Goal: Task Accomplishment & Management: Manage account settings

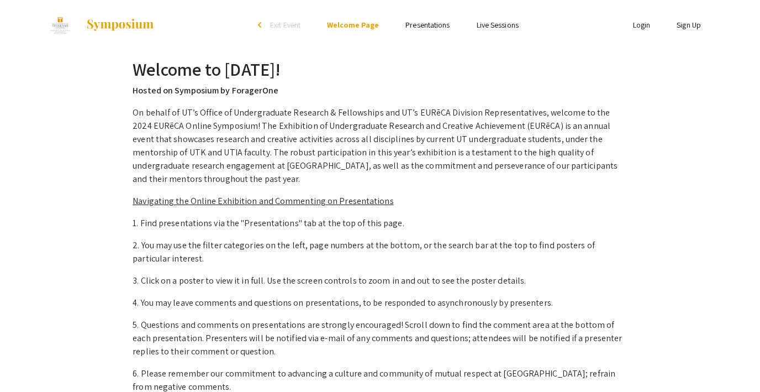
click at [427, 27] on link "Presentations" at bounding box center [428, 25] width 44 height 10
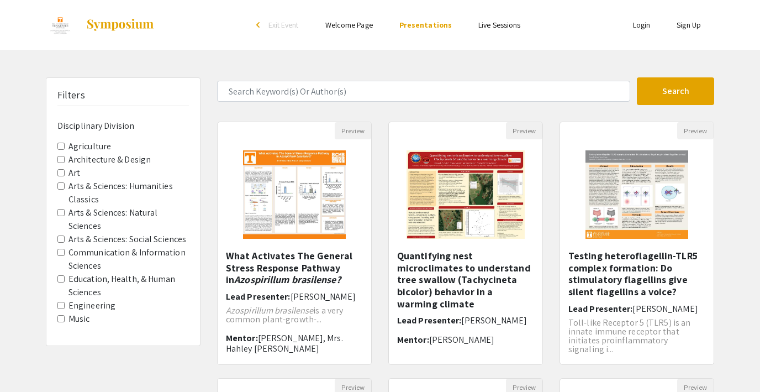
click at [494, 27] on link "Live Sessions" at bounding box center [500, 25] width 42 height 10
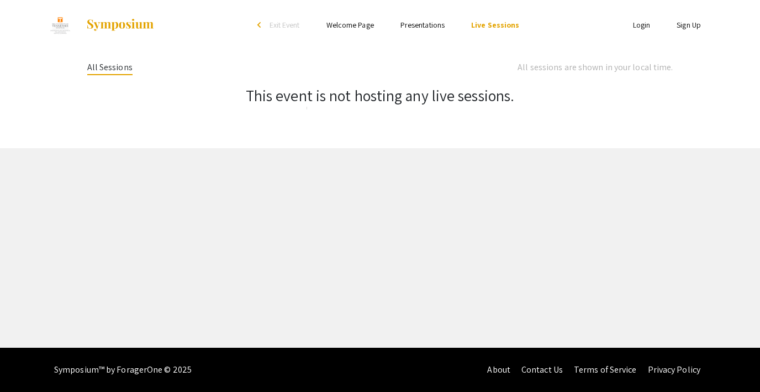
click at [422, 24] on link "Presentations" at bounding box center [423, 25] width 44 height 10
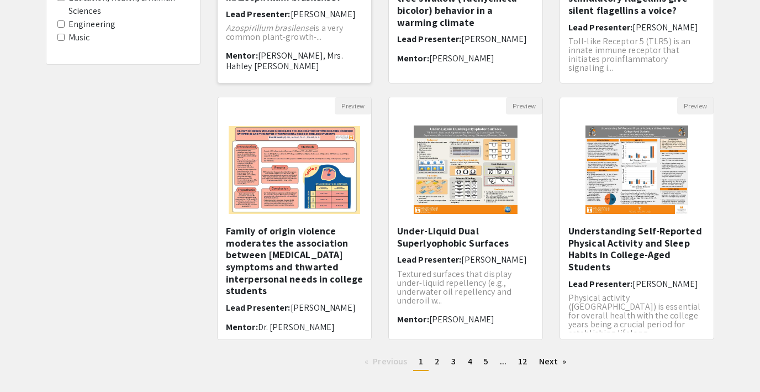
scroll to position [286, 0]
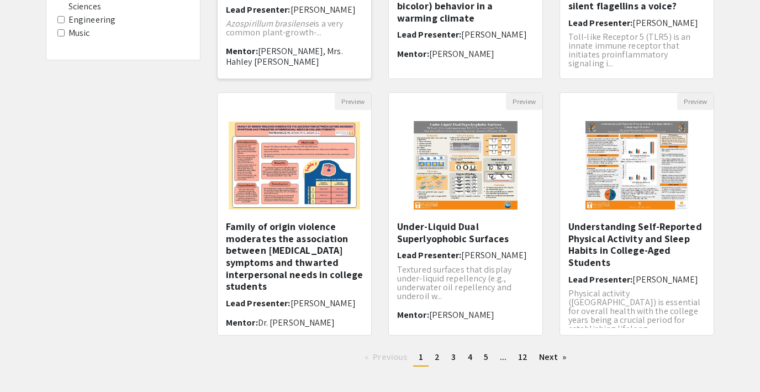
click at [293, 186] on img at bounding box center [295, 166] width 154 height 110
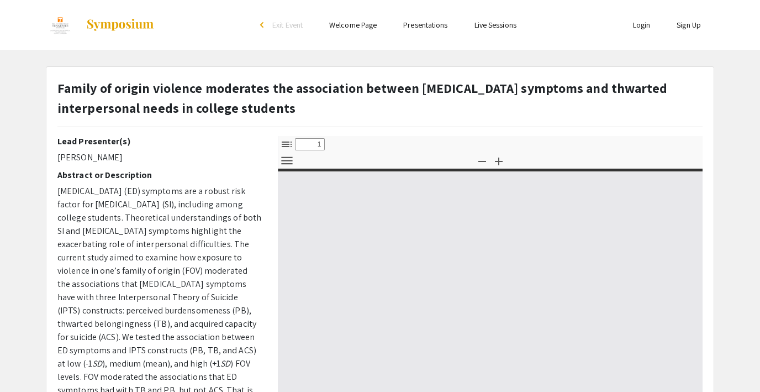
select select "custom"
type input "0"
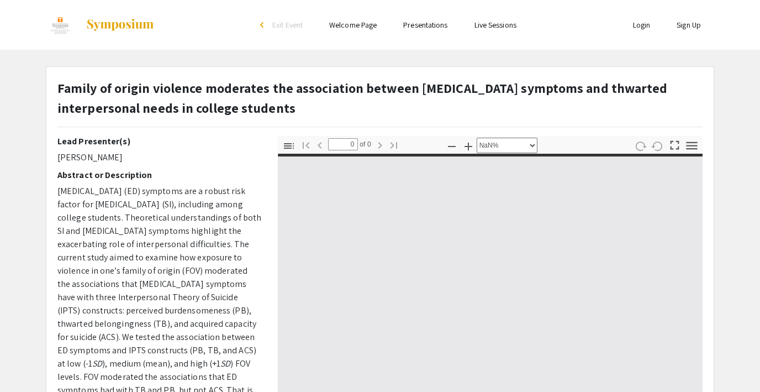
select select "auto"
type input "1"
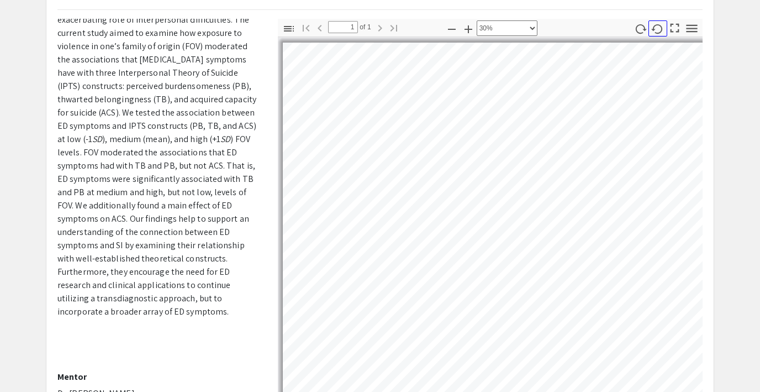
click at [658, 24] on icon "button" at bounding box center [657, 28] width 11 height 9
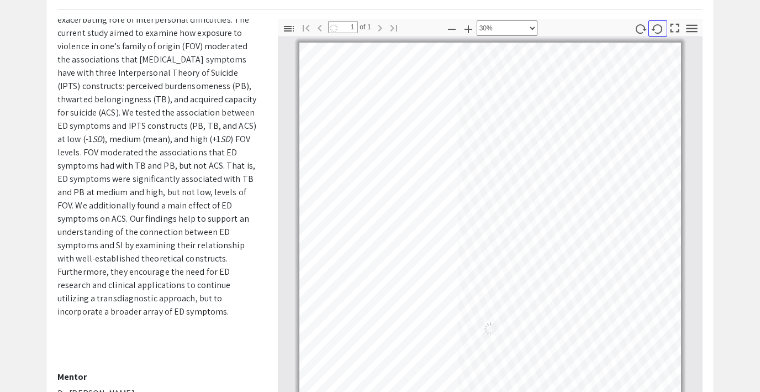
scroll to position [6, 0]
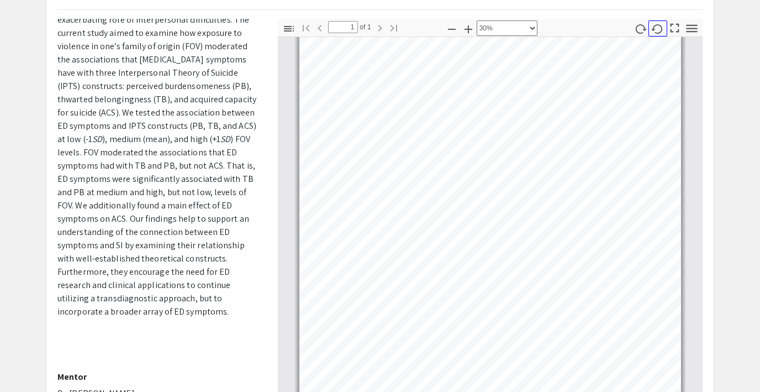
click at [658, 24] on icon "button" at bounding box center [657, 28] width 11 height 9
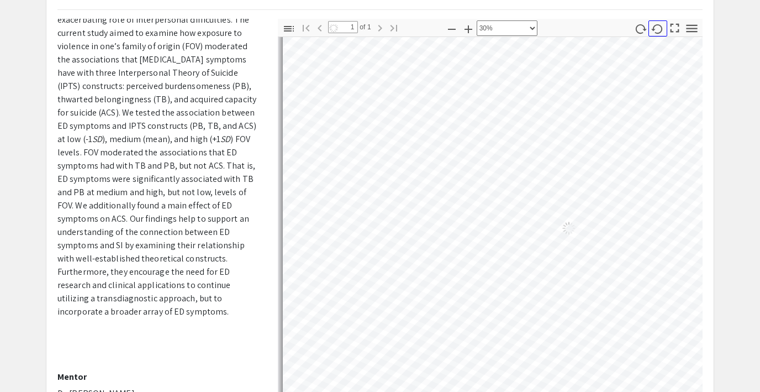
scroll to position [6, 5]
click at [658, 24] on icon "button" at bounding box center [657, 28] width 11 height 9
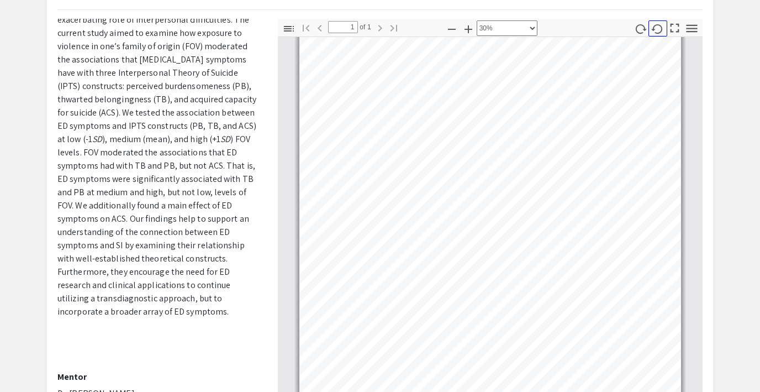
scroll to position [6, 0]
click at [658, 24] on icon "button" at bounding box center [657, 28] width 11 height 9
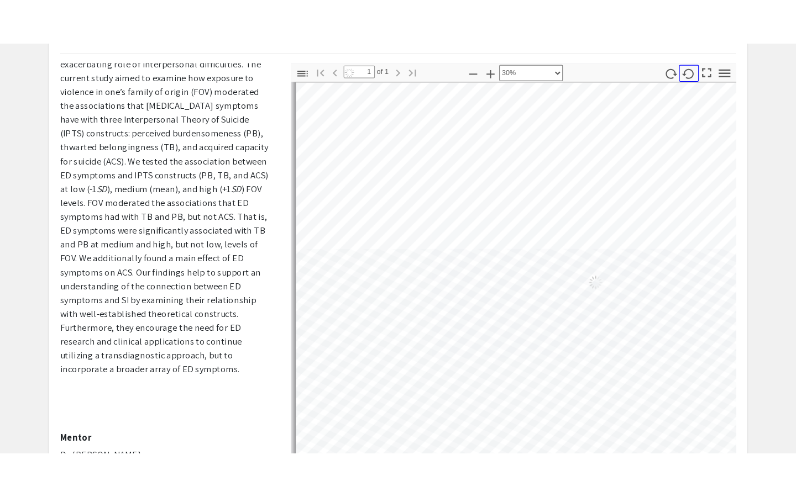
scroll to position [6, 5]
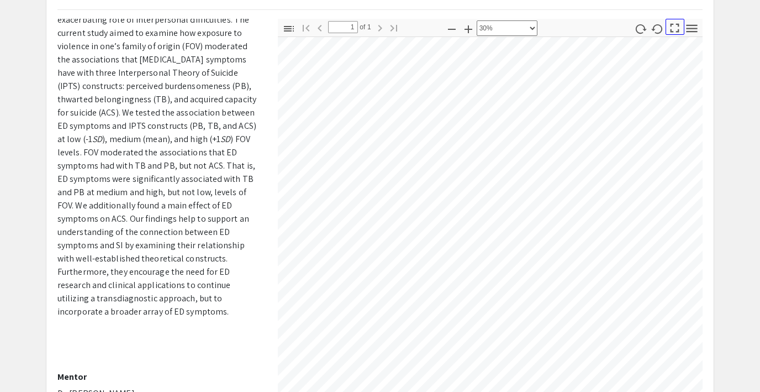
click at [674, 25] on icon "button" at bounding box center [675, 27] width 15 height 15
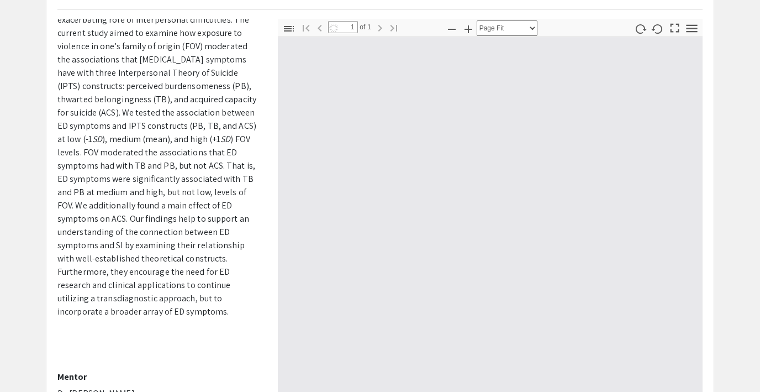
scroll to position [497, 0]
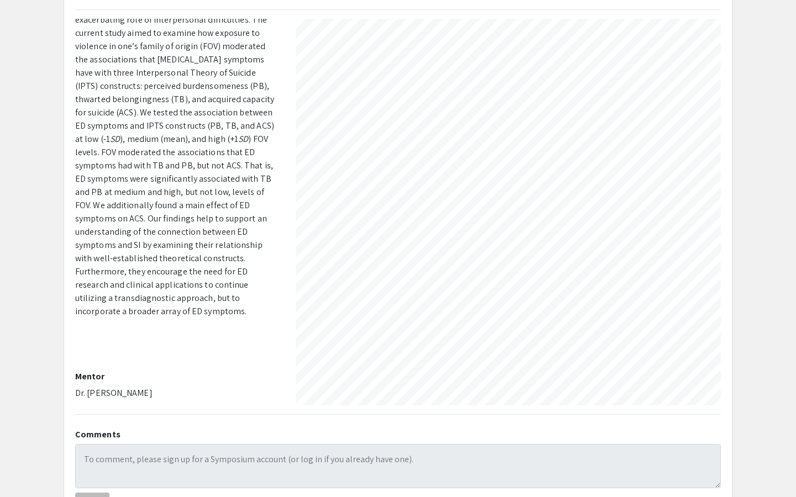
select select "custom"
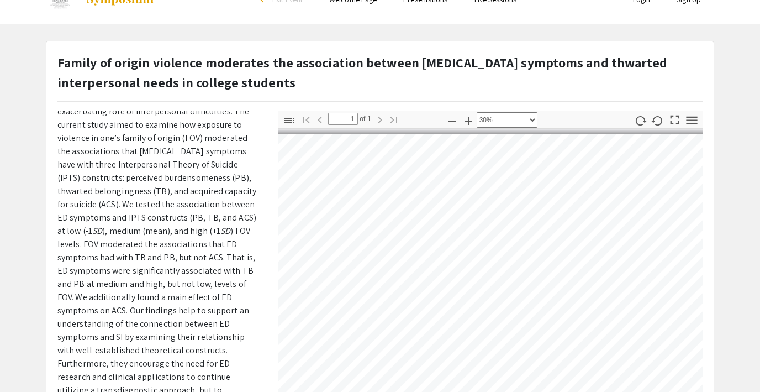
scroll to position [0, 0]
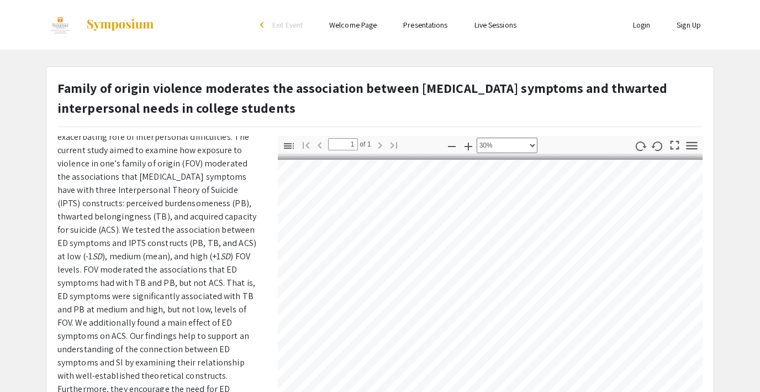
click at [288, 25] on span "Exit Event" at bounding box center [287, 25] width 30 height 10
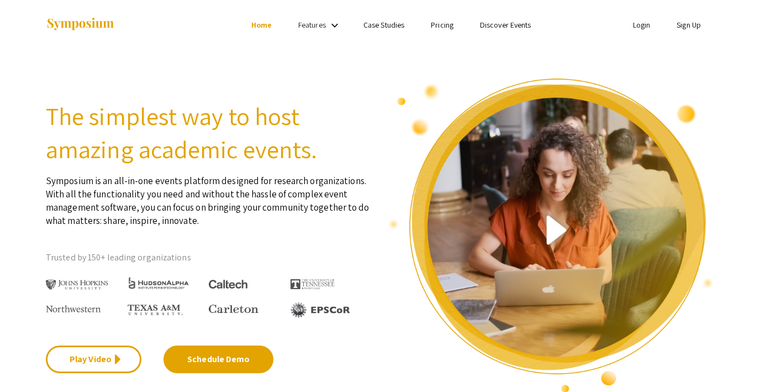
click at [507, 23] on link "Discover Events" at bounding box center [505, 25] width 51 height 10
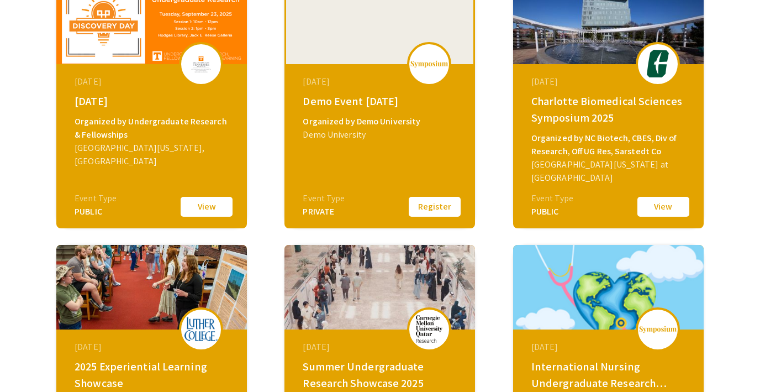
scroll to position [211, 0]
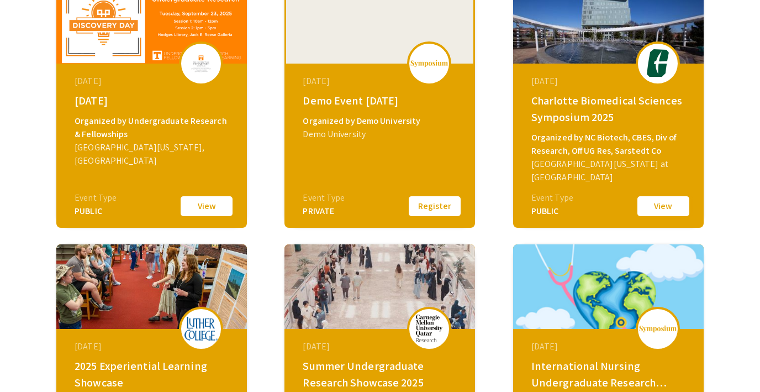
click at [665, 202] on button "View" at bounding box center [663, 206] width 55 height 23
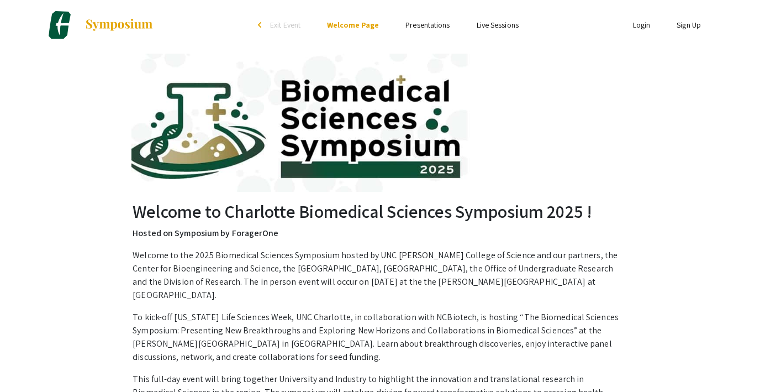
click at [421, 28] on link "Presentations" at bounding box center [428, 25] width 44 height 10
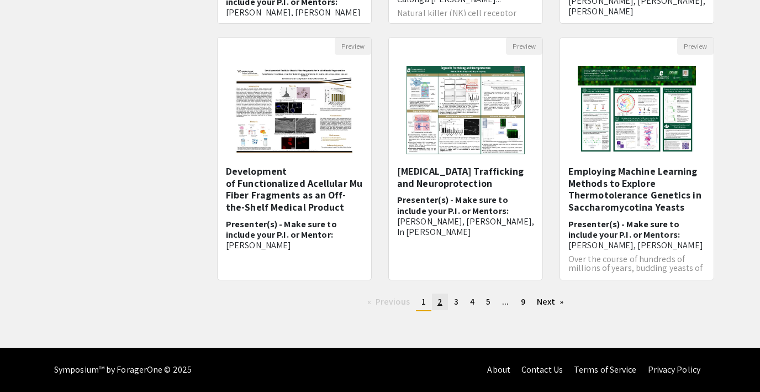
click at [443, 302] on link "page 2" at bounding box center [440, 301] width 16 height 17
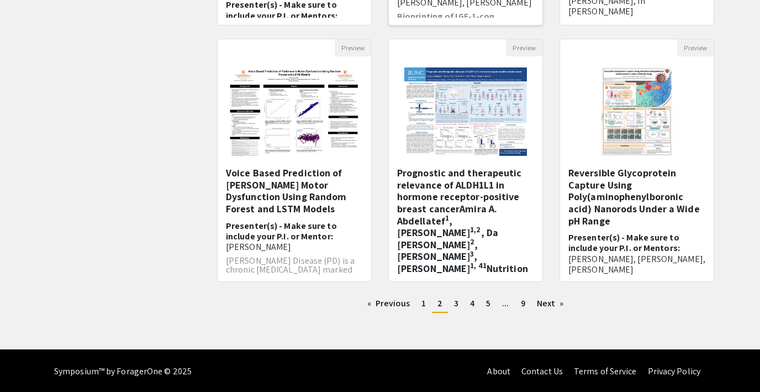
scroll to position [341, 0]
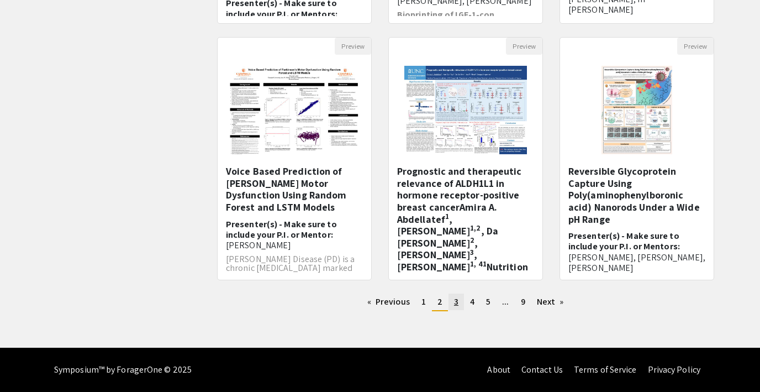
click at [456, 301] on span "3" at bounding box center [456, 302] width 4 height 12
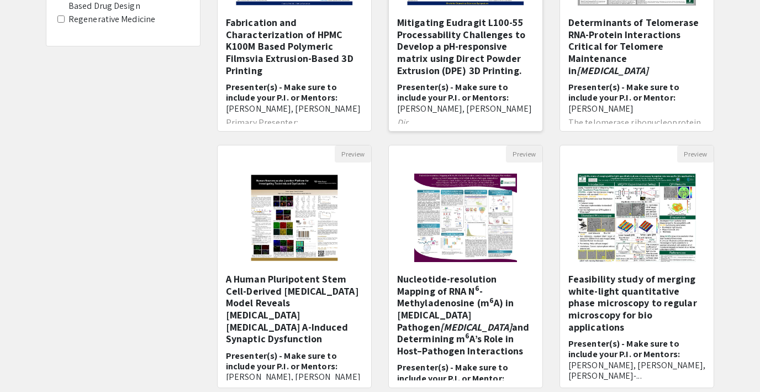
scroll to position [302, 0]
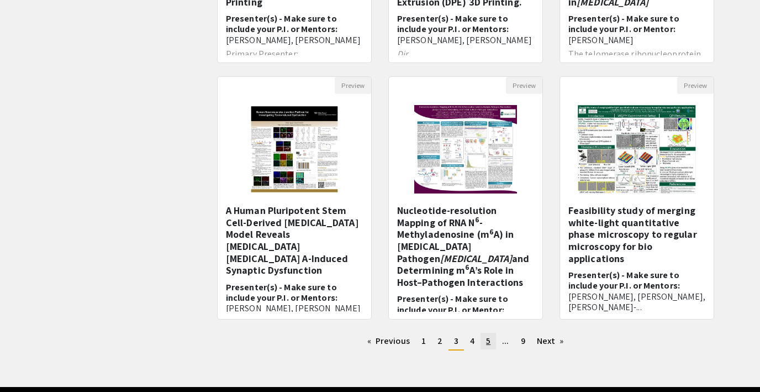
click at [490, 339] on link "page 5" at bounding box center [488, 341] width 15 height 17
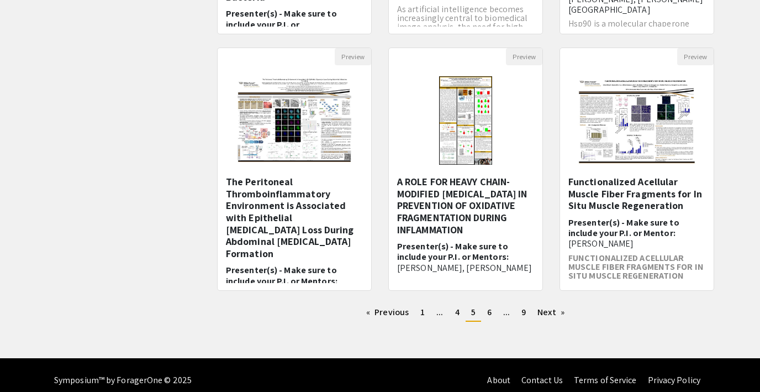
scroll to position [332, 0]
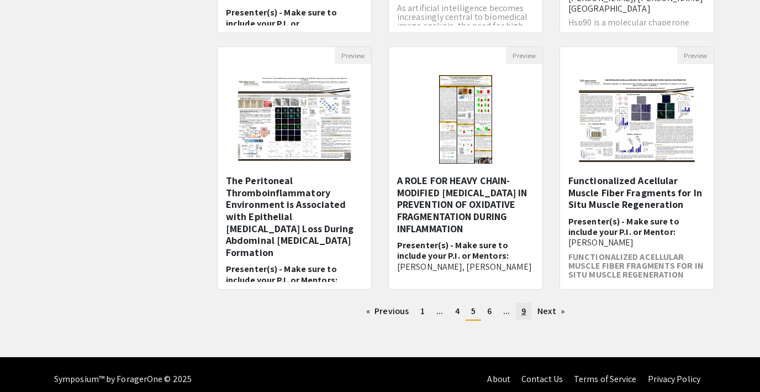
click at [523, 312] on span "9" at bounding box center [524, 311] width 4 height 12
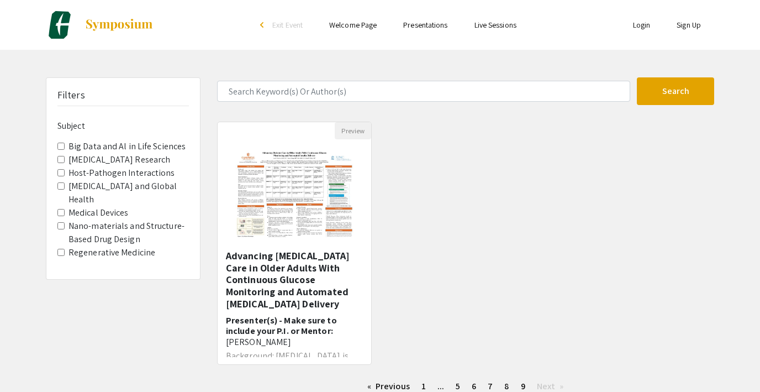
click at [287, 27] on span "Exit Event" at bounding box center [287, 25] width 30 height 10
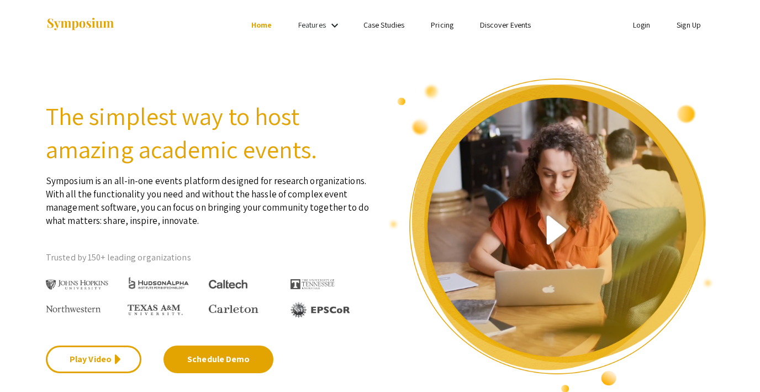
click at [636, 24] on link "Login" at bounding box center [642, 25] width 18 height 10
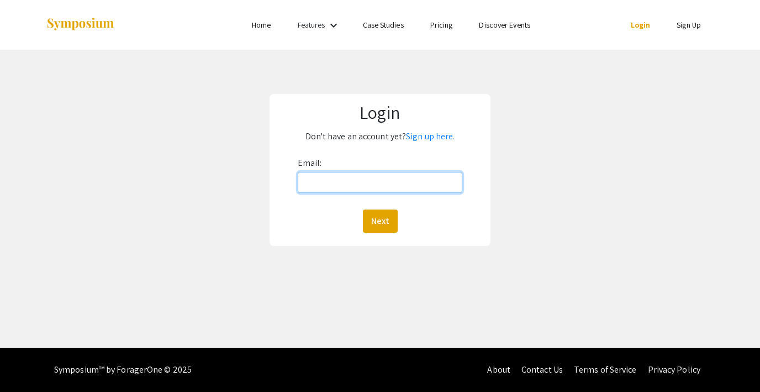
click at [334, 192] on input "Email:" at bounding box center [380, 182] width 165 height 21
type input "lutzsteph@gmail.com"
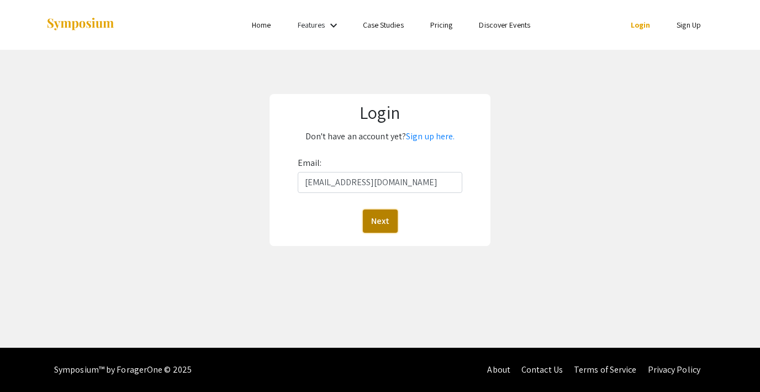
click at [379, 221] on button "Next" at bounding box center [380, 220] width 35 height 23
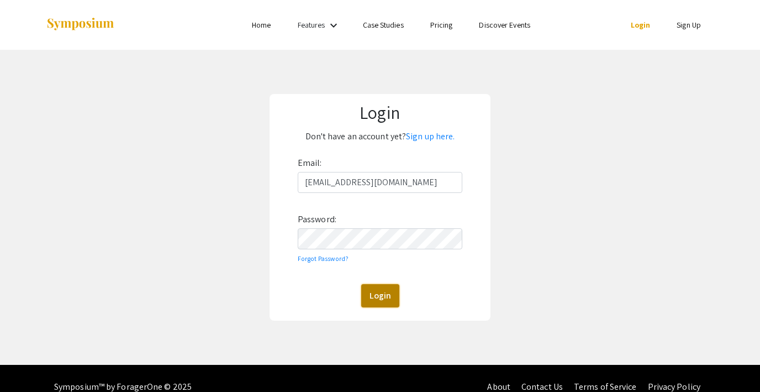
click at [376, 294] on button "Login" at bounding box center [380, 295] width 38 height 23
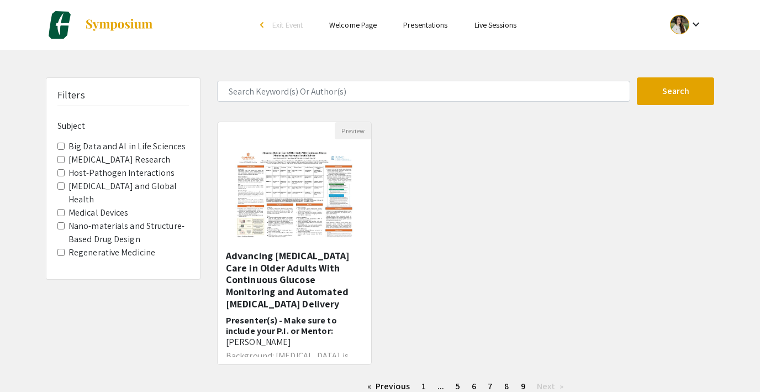
click at [282, 24] on span "Exit Event" at bounding box center [287, 25] width 30 height 10
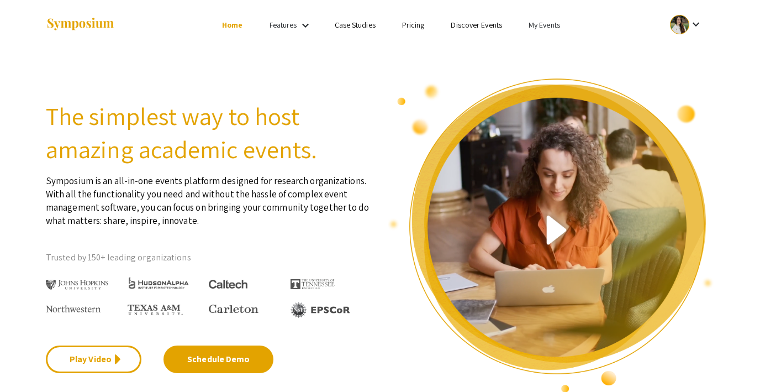
click at [542, 20] on link "My Events" at bounding box center [545, 25] width 32 height 10
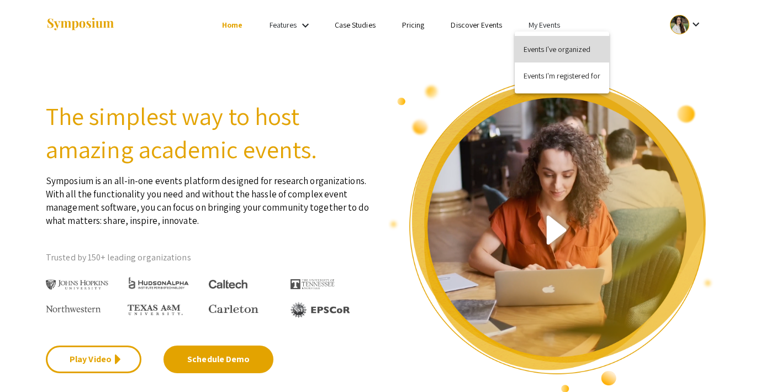
click at [542, 40] on button "Events I've organized" at bounding box center [562, 49] width 95 height 27
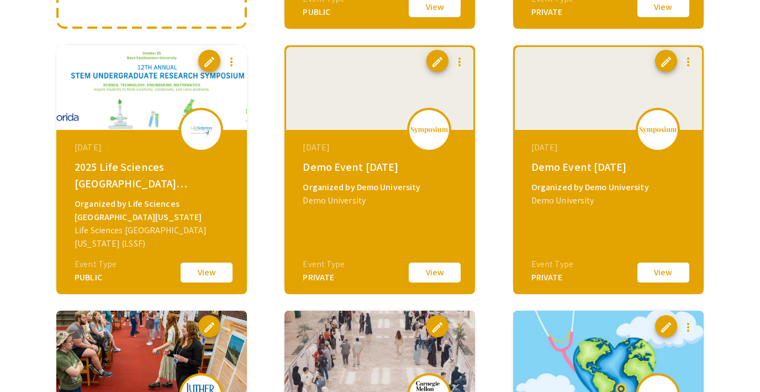
scroll to position [354, 0]
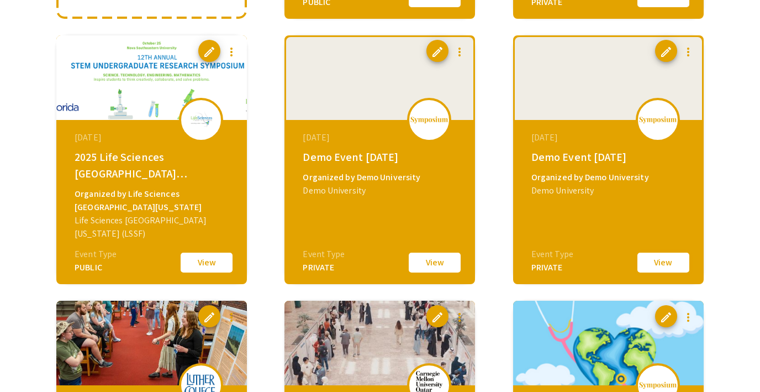
click at [654, 266] on button "View" at bounding box center [663, 262] width 55 height 23
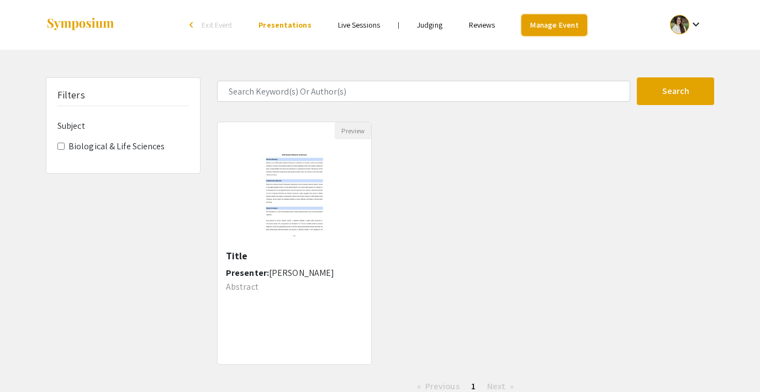
click at [544, 29] on link "Manage Event" at bounding box center [554, 25] width 65 height 22
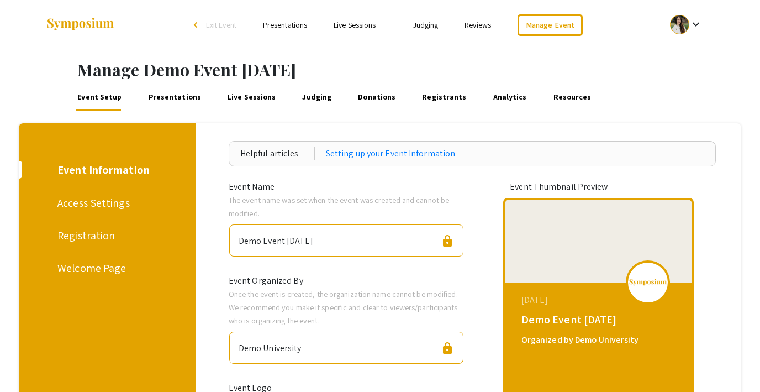
click at [153, 96] on link "Presentations" at bounding box center [174, 97] width 56 height 27
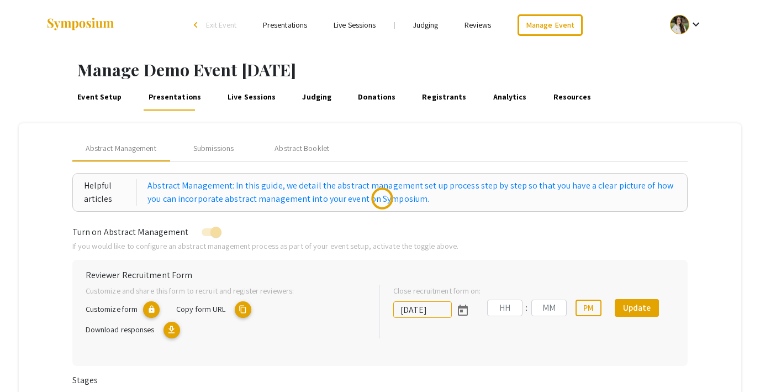
type input "10/18/2025"
type input "05"
type input "43"
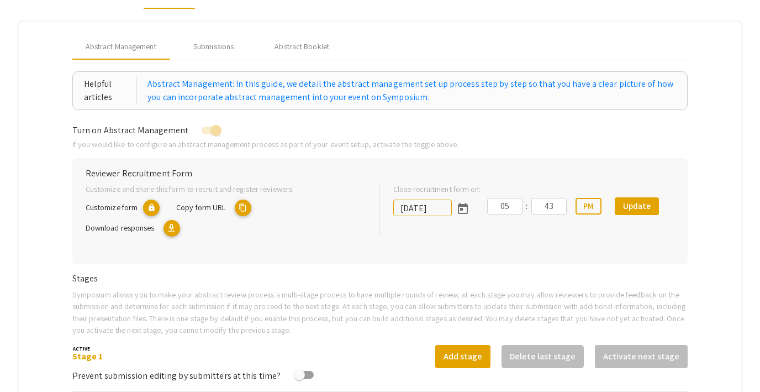
scroll to position [103, 0]
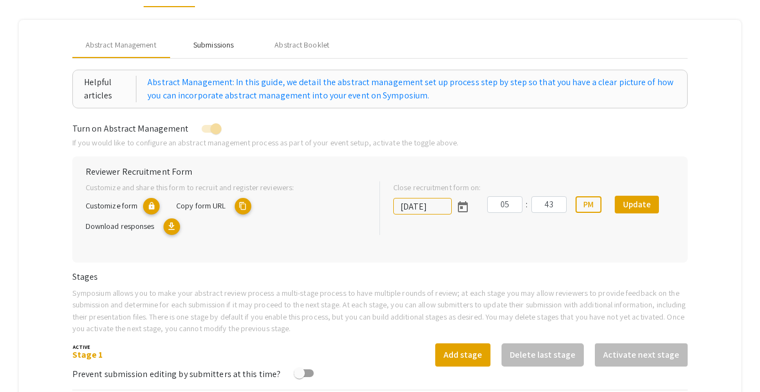
click at [215, 44] on div "Submissions" at bounding box center [213, 45] width 40 height 12
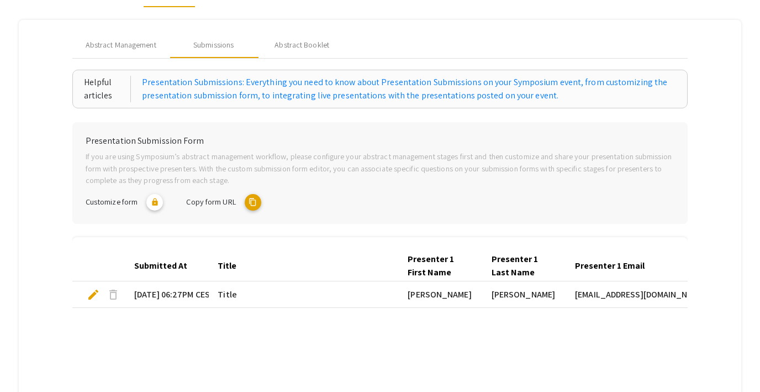
click at [114, 295] on span "delete" at bounding box center [113, 294] width 13 height 13
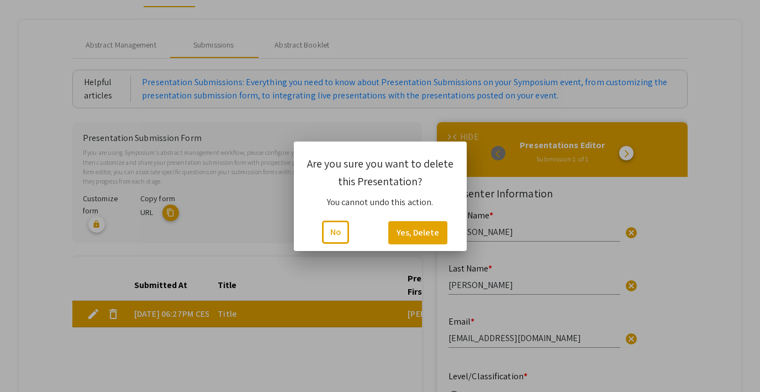
scroll to position [0, 0]
type input "1"
click at [406, 235] on button "Yes, Delete" at bounding box center [418, 232] width 59 height 23
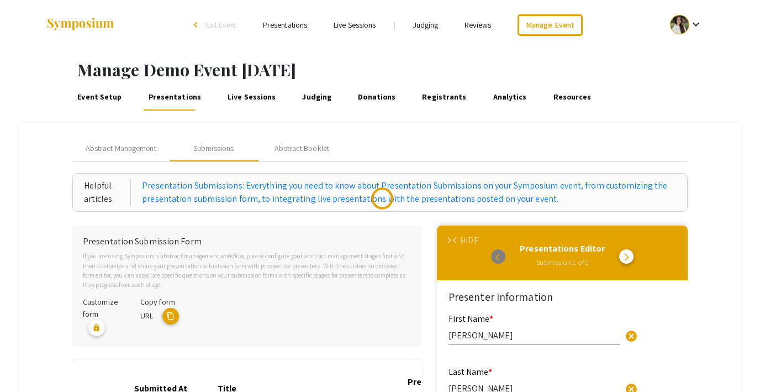
scroll to position [103, 0]
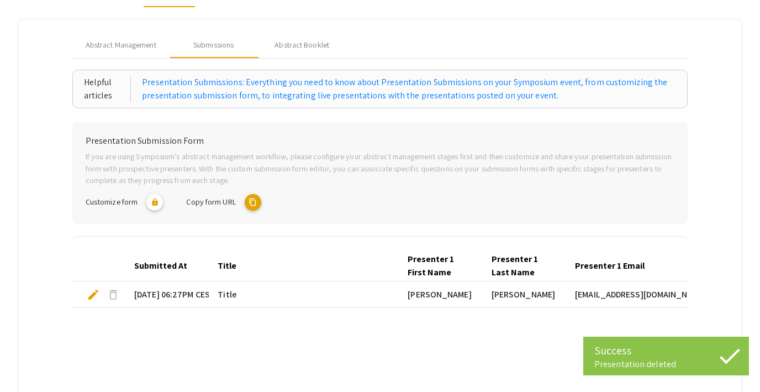
click at [254, 202] on mat-icon "content_copy" at bounding box center [253, 202] width 17 height 17
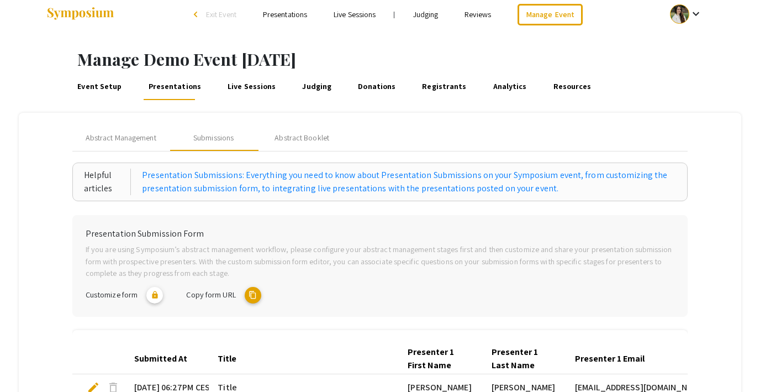
scroll to position [0, 0]
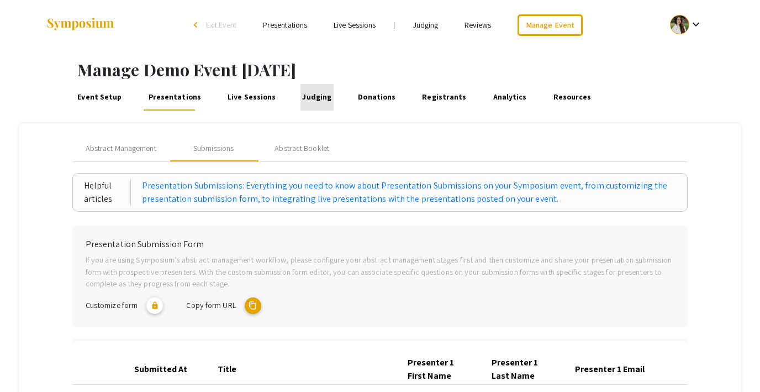
click at [309, 104] on link "Judging" at bounding box center [317, 97] width 33 height 27
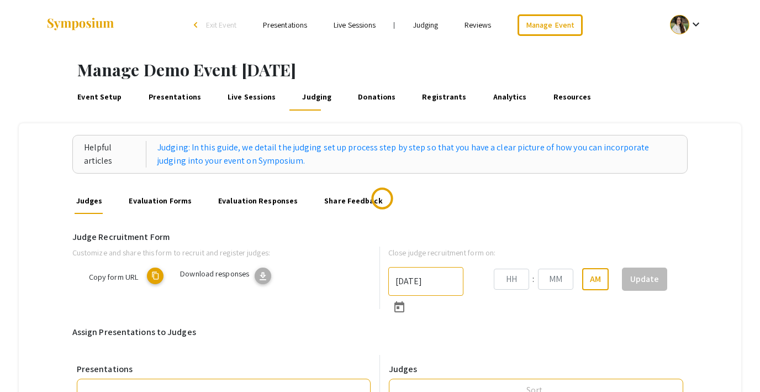
type input "10/22/2025"
type input "05"
type input "43"
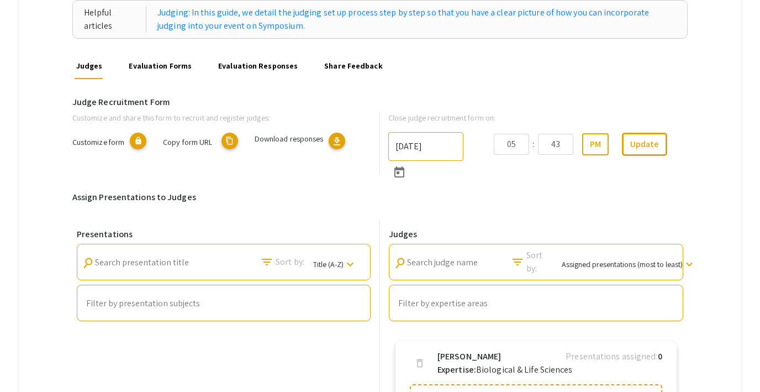
scroll to position [125, 0]
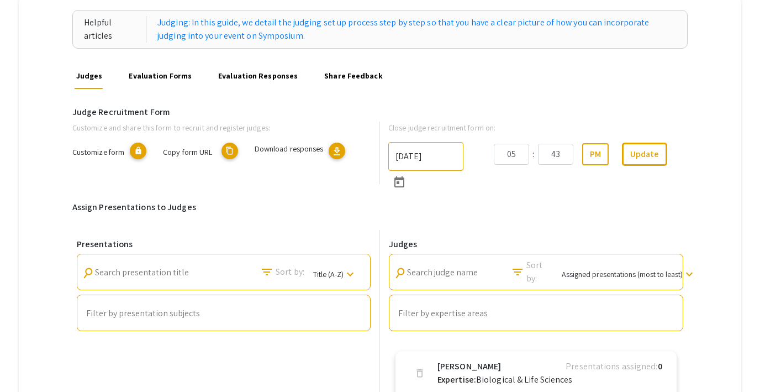
click at [230, 152] on mat-icon "content_copy" at bounding box center [230, 151] width 17 height 17
type textarea "symposium.foragerone.com/demo-event-september-2025/recruitment/ea223dc1-5849-4b…"
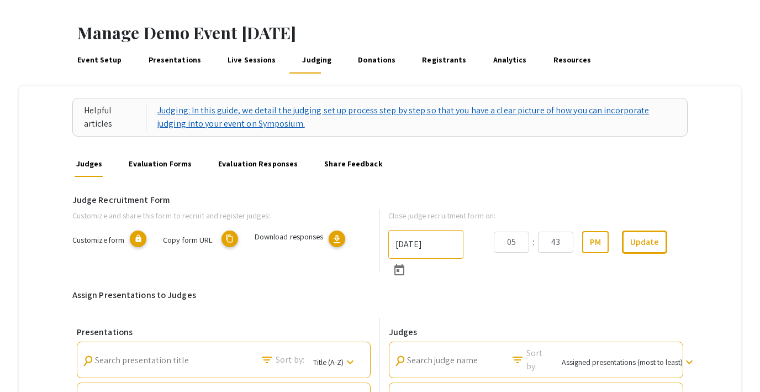
scroll to position [28, 0]
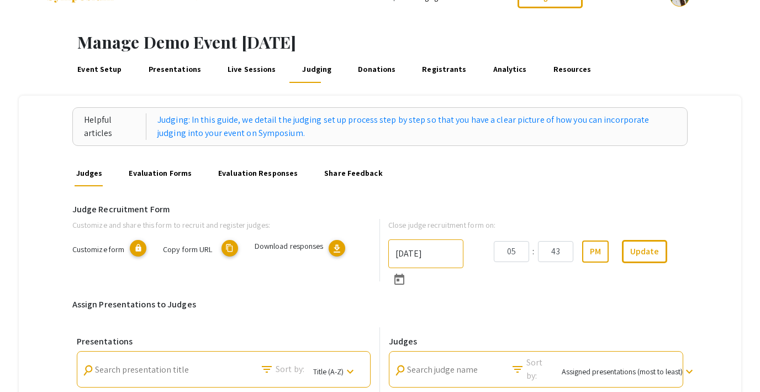
click at [117, 64] on link "Event Setup" at bounding box center [100, 69] width 48 height 27
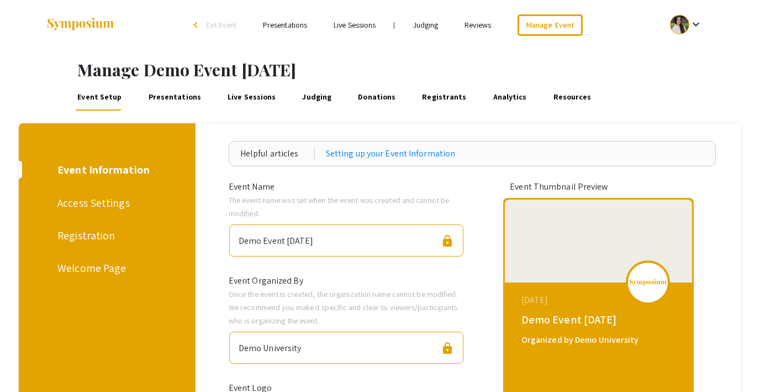
click at [172, 90] on link "Presentations" at bounding box center [174, 97] width 56 height 27
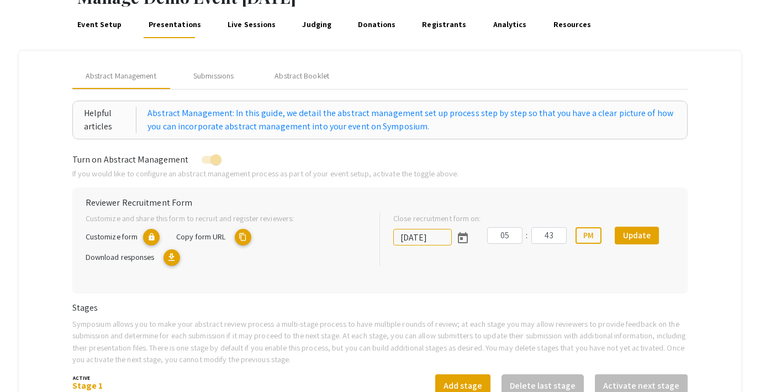
scroll to position [69, 0]
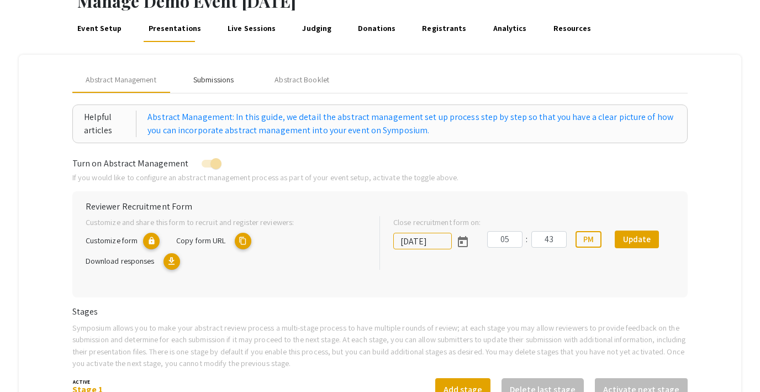
click at [219, 82] on div "Submissions" at bounding box center [213, 80] width 40 height 12
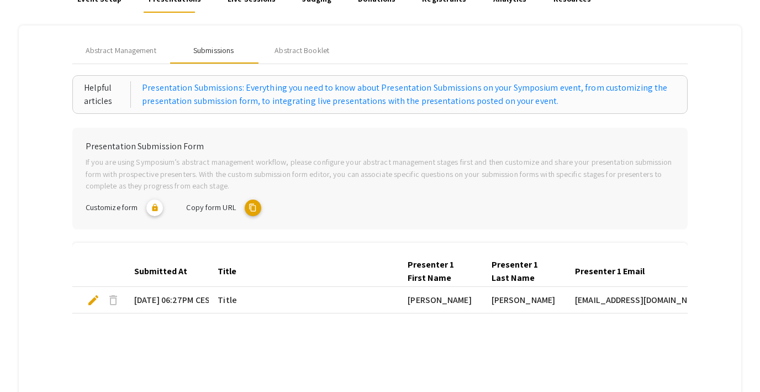
scroll to position [0, 0]
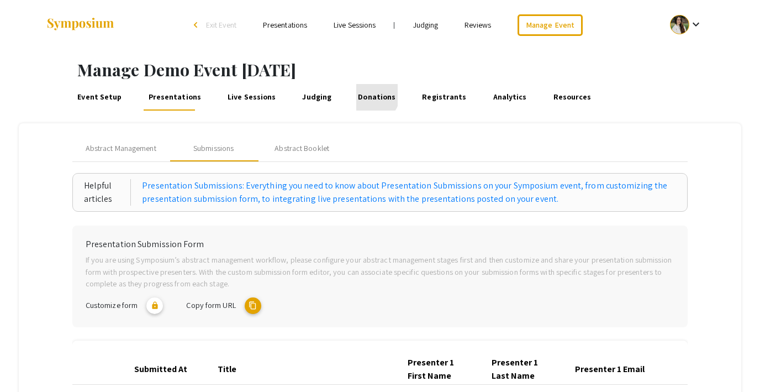
click at [358, 95] on link "Donations" at bounding box center [376, 97] width 41 height 27
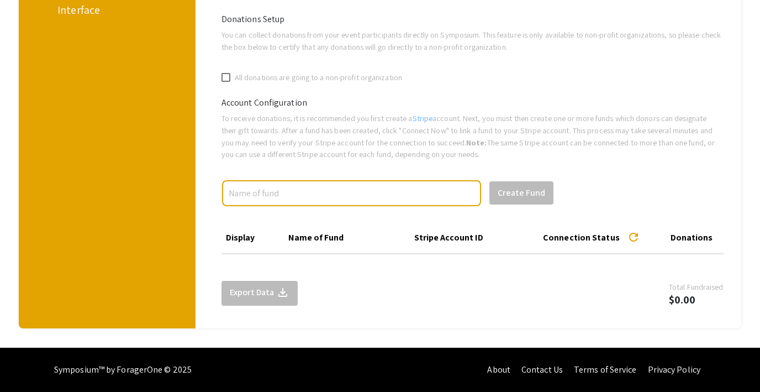
scroll to position [118, 0]
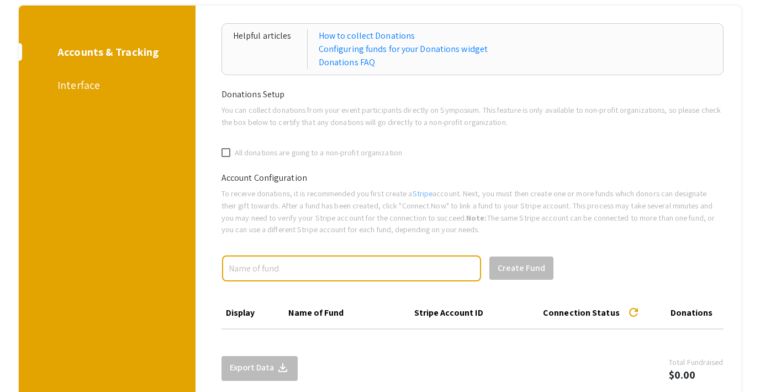
click at [77, 87] on div "Interface" at bounding box center [105, 85] width 96 height 17
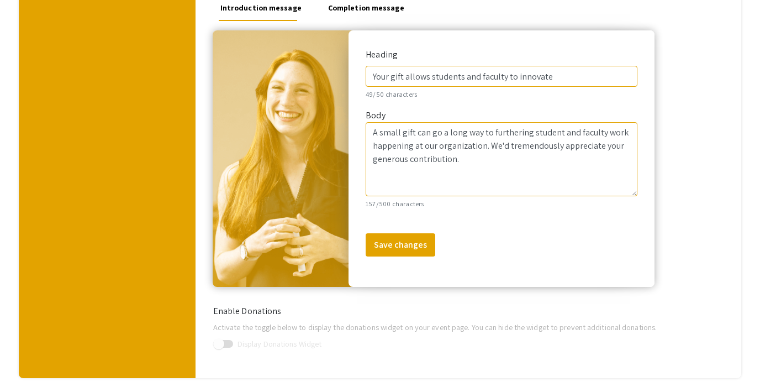
scroll to position [503, 0]
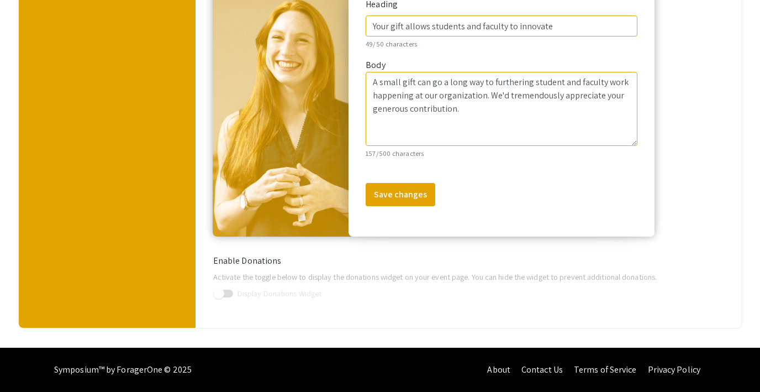
drag, startPoint x: 666, startPoint y: 278, endPoint x: 637, endPoint y: 278, distance: 28.7
click at [637, 278] on p "Activate the toggle below to display the donations widget on your event page. Y…" at bounding box center [472, 277] width 519 height 12
click at [662, 295] on div "Display Donations Widget" at bounding box center [472, 291] width 519 height 19
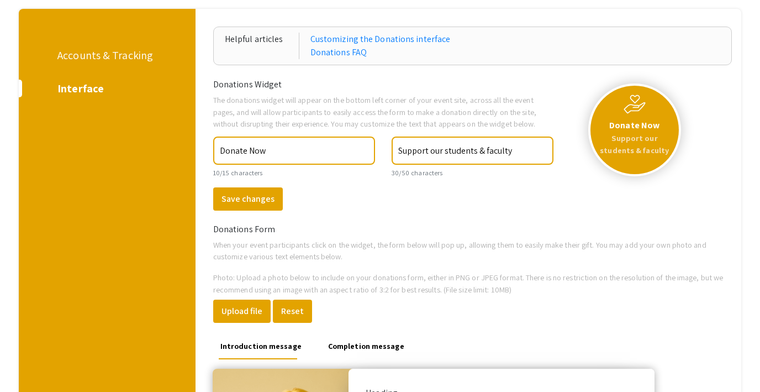
scroll to position [111, 0]
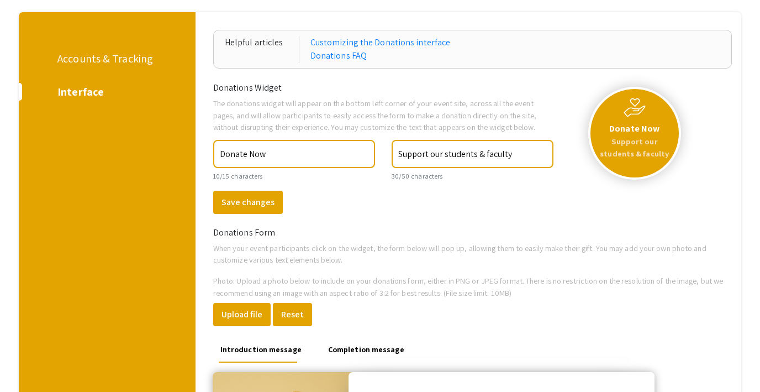
click at [114, 59] on div "Accounts & Tracking" at bounding box center [105, 58] width 96 height 17
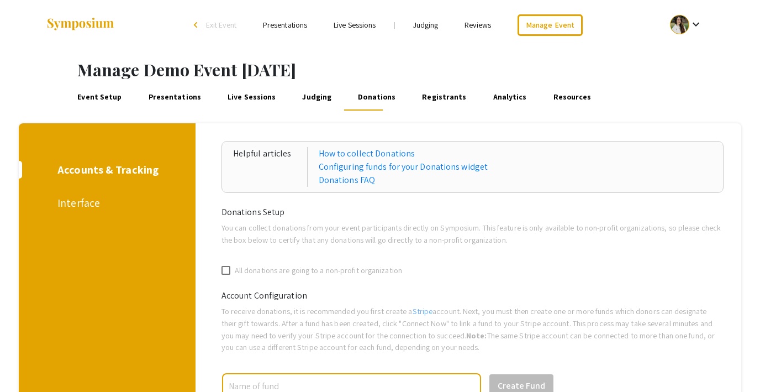
click at [75, 202] on div "Interface" at bounding box center [105, 203] width 96 height 17
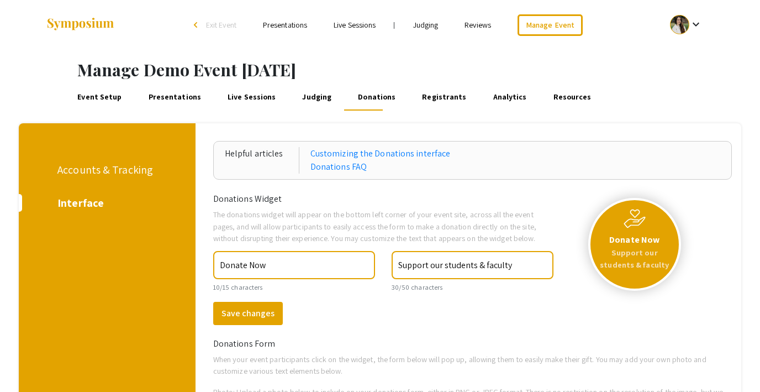
click at [97, 88] on link "Event Setup" at bounding box center [100, 97] width 48 height 27
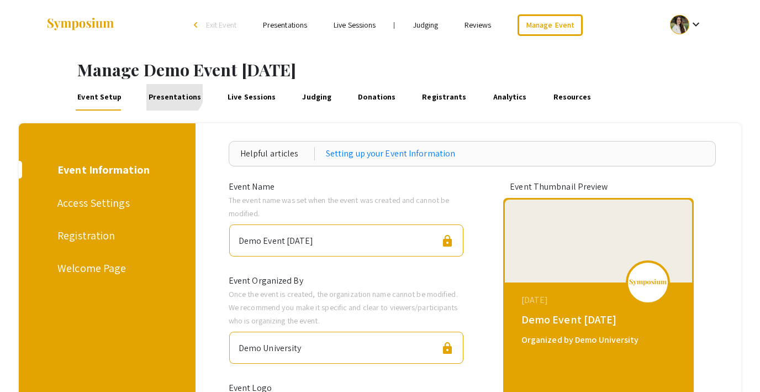
click at [166, 88] on link "Presentations" at bounding box center [174, 97] width 56 height 27
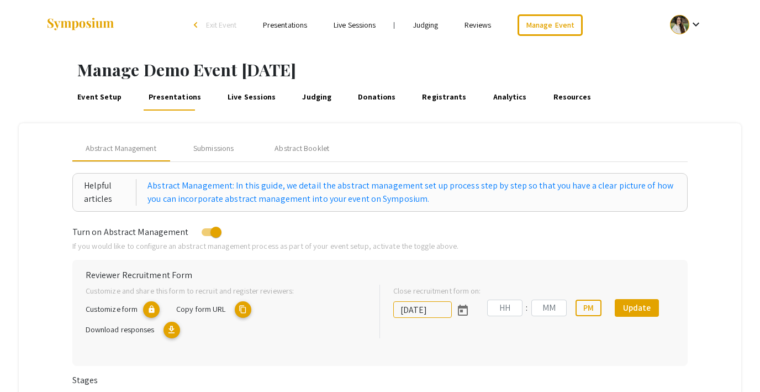
type input "10/18/2025"
type input "05"
type input "43"
click at [104, 96] on link "Event Setup" at bounding box center [100, 97] width 48 height 27
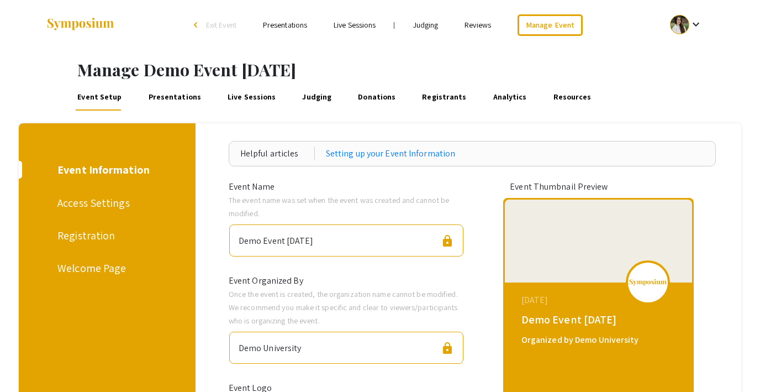
click at [80, 234] on div "Registration" at bounding box center [105, 235] width 96 height 17
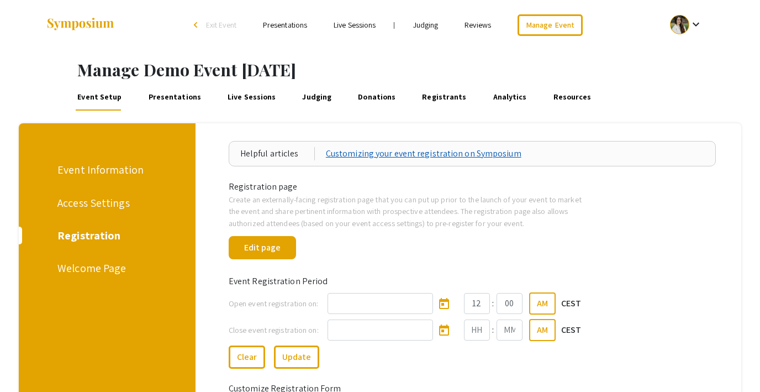
click at [376, 156] on link "Customizing your event registration on Symposium" at bounding box center [424, 153] width 196 height 13
click at [413, 152] on link "Customizing your event registration on Symposium" at bounding box center [424, 153] width 196 height 13
click at [317, 140] on div "Helpful articles Customizing your event registration on Symposium Registration …" at bounding box center [473, 318] width 554 height 390
click at [365, 153] on link "Customizing your event registration on Symposium" at bounding box center [424, 153] width 196 height 13
click at [360, 155] on link "Customizing your event registration on Symposium" at bounding box center [424, 153] width 196 height 13
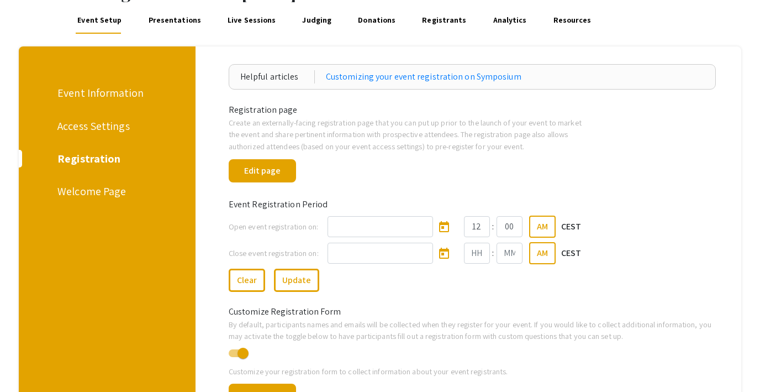
scroll to position [50, 0]
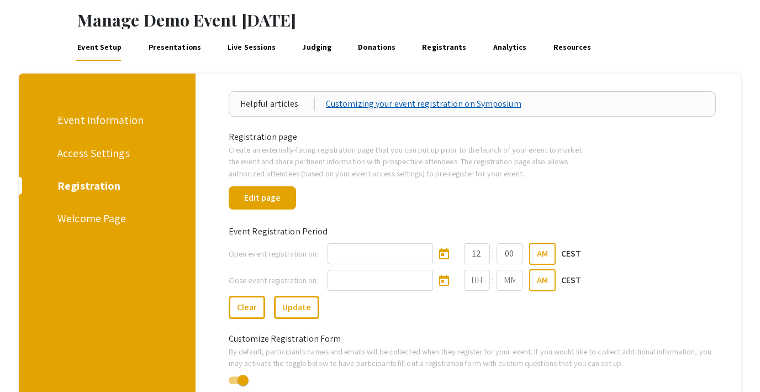
click at [387, 101] on link "Customizing your event registration on Symposium" at bounding box center [424, 103] width 196 height 13
click at [311, 52] on link "Judging" at bounding box center [317, 47] width 33 height 27
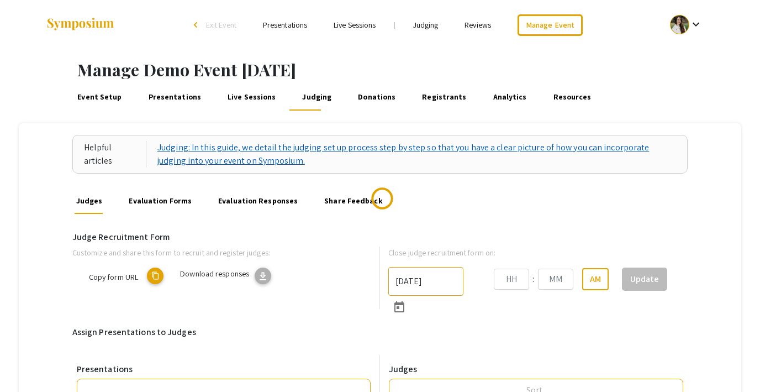
click at [300, 146] on link "Judging: In this guide, we detail the judging set up process step by step so th…" at bounding box center [417, 154] width 519 height 27
type input "10/22/2025"
type input "05"
type input "43"
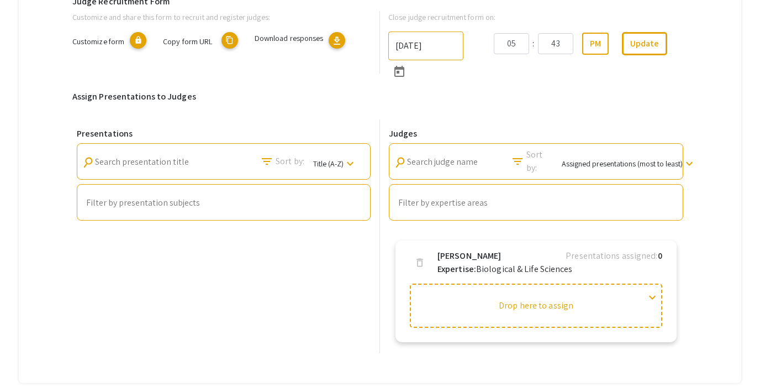
scroll to position [228, 0]
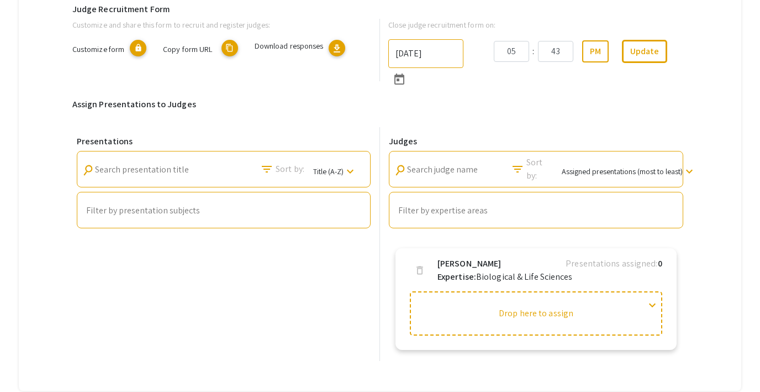
click at [290, 173] on span "Sort by:" at bounding box center [290, 168] width 29 height 13
click at [326, 172] on span "Title (A-Z)" at bounding box center [328, 171] width 30 height 10
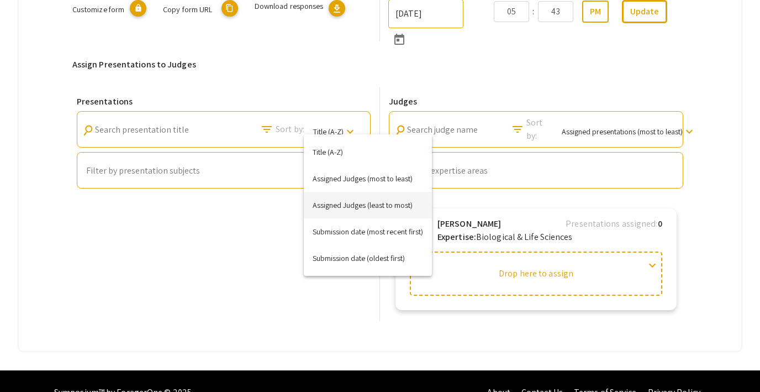
scroll to position [278, 0]
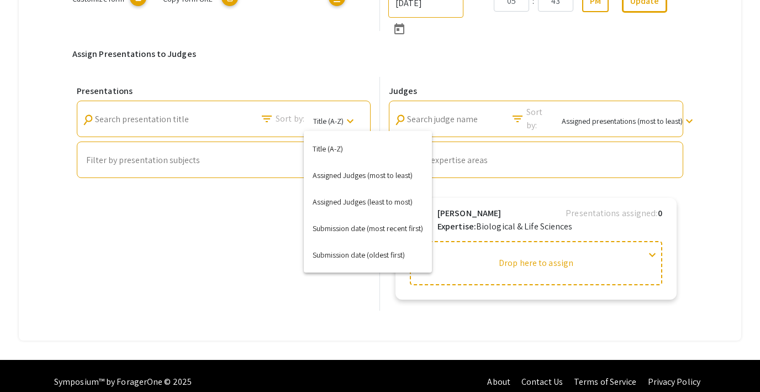
click at [247, 230] on div at bounding box center [380, 196] width 760 height 392
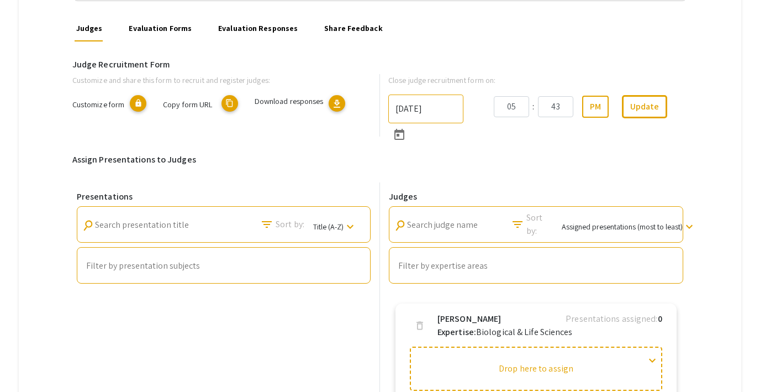
scroll to position [172, 0]
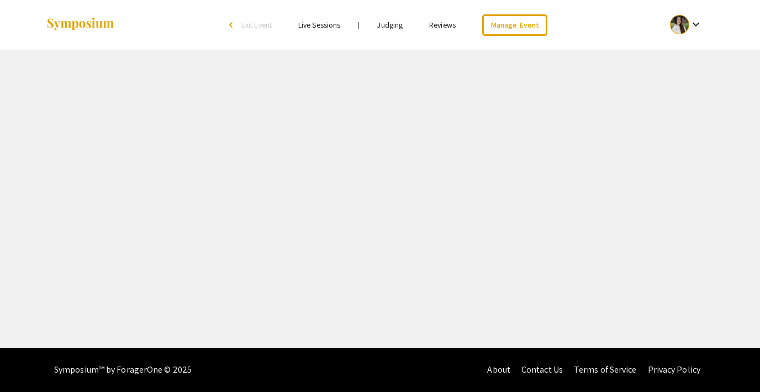
select select "8"
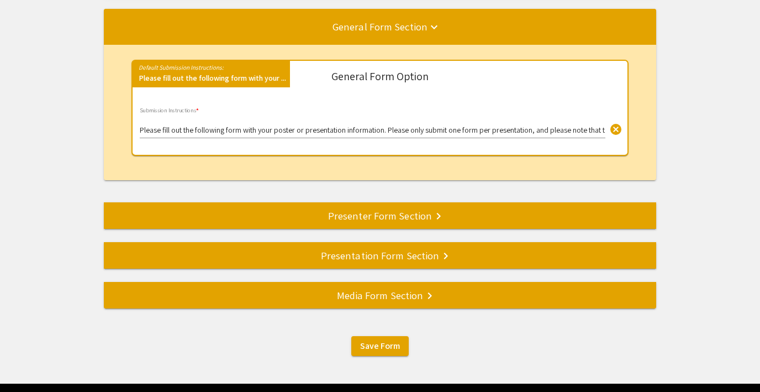
scroll to position [173, 0]
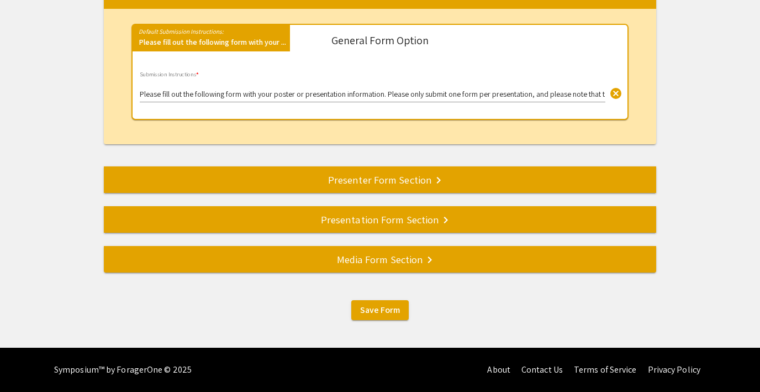
click at [415, 216] on div "Presentation Form Section keyboard_arrow_right" at bounding box center [380, 219] width 553 height 15
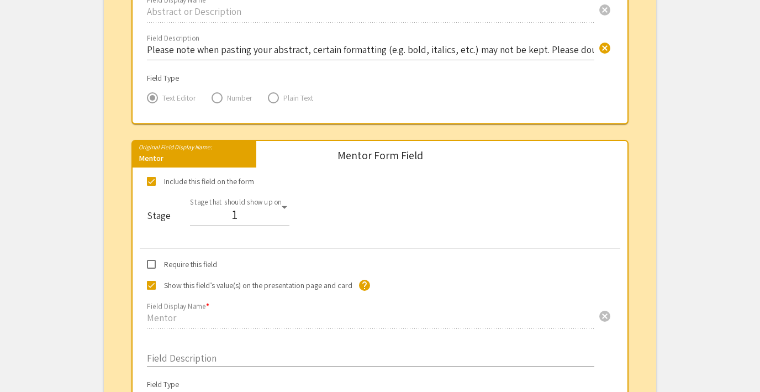
scroll to position [715, 0]
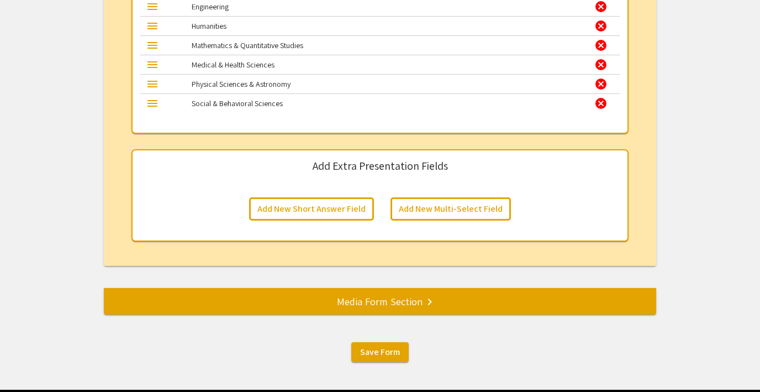
click at [307, 297] on div "Media Form Section keyboard_arrow_right" at bounding box center [380, 300] width 553 height 15
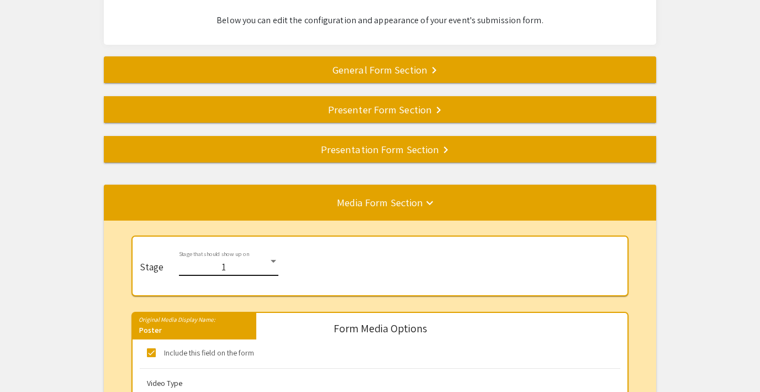
scroll to position [68, 0]
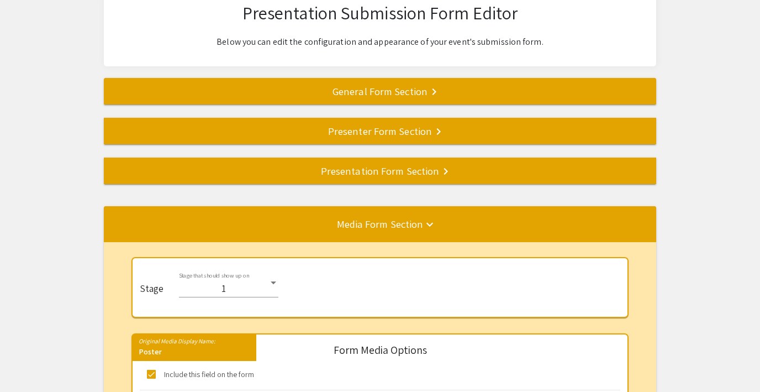
click at [276, 171] on div "Presentation Form Section keyboard_arrow_right" at bounding box center [380, 170] width 553 height 15
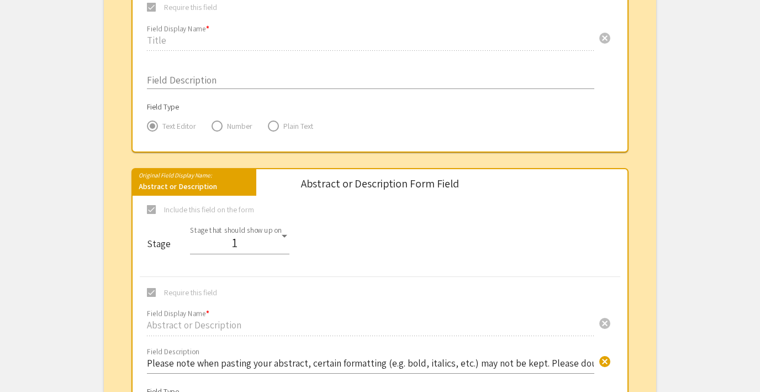
scroll to position [88, 0]
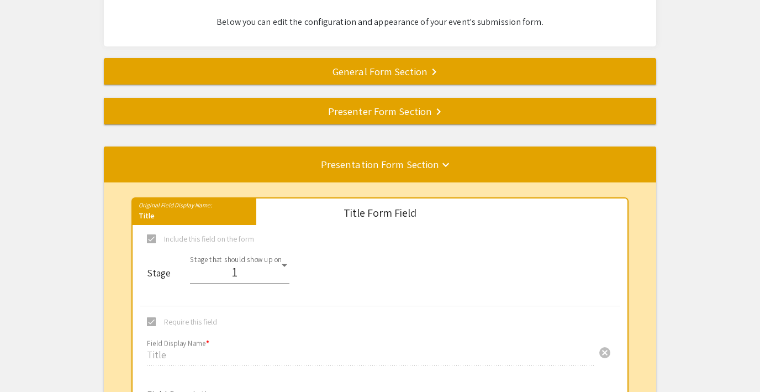
click at [382, 116] on div "Presenter Form Section keyboard_arrow_right" at bounding box center [380, 110] width 553 height 15
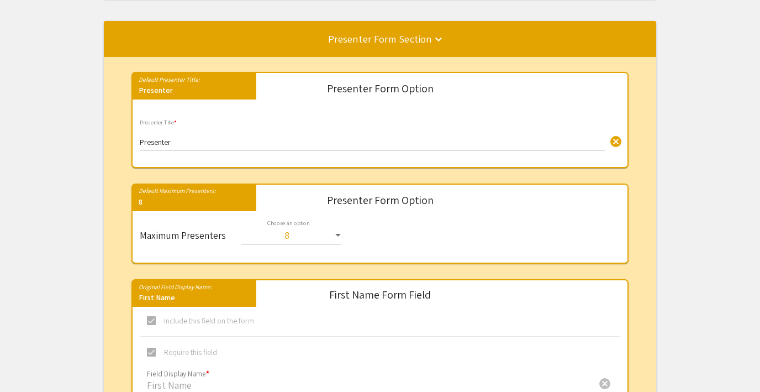
scroll to position [119, 0]
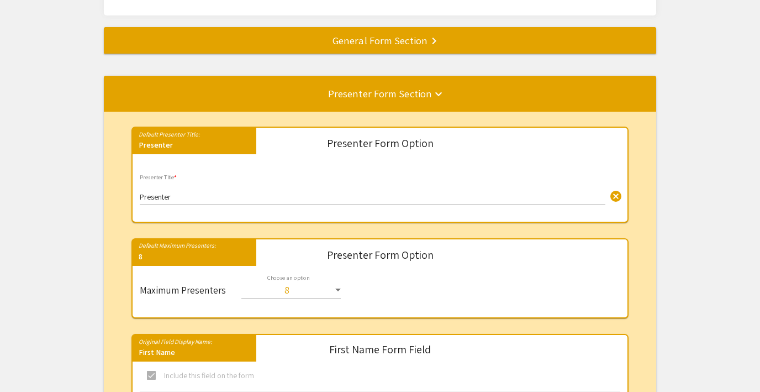
click at [391, 40] on div "General Form Section keyboard_arrow_right" at bounding box center [380, 40] width 553 height 15
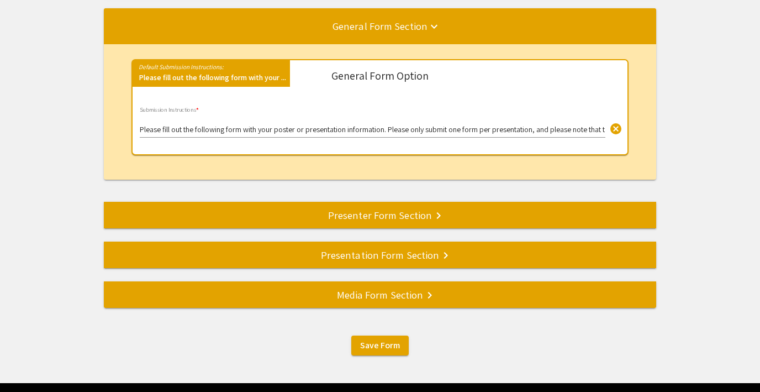
scroll to position [173, 0]
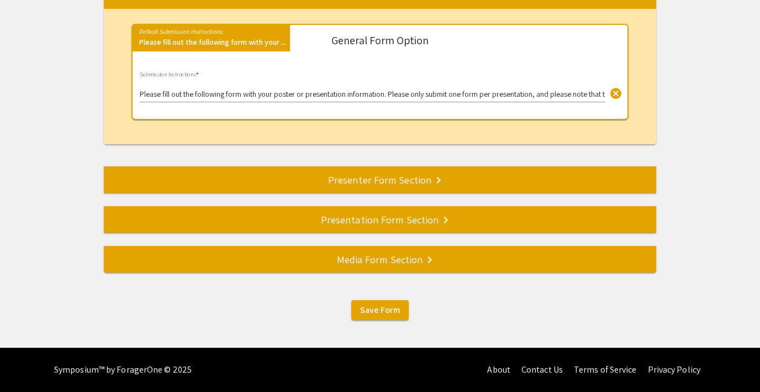
click at [372, 219] on div "Presentation Form Section keyboard_arrow_right" at bounding box center [380, 219] width 553 height 15
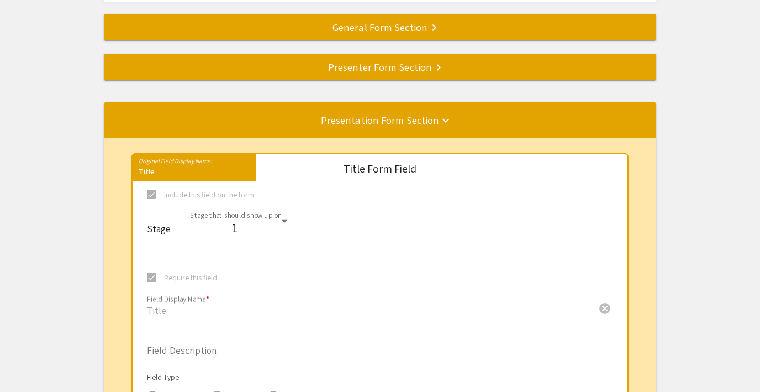
scroll to position [111, 0]
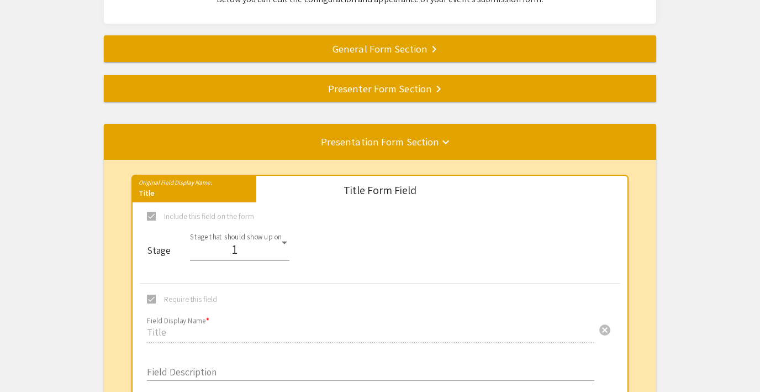
click at [390, 90] on div "Presenter Form Section keyboard_arrow_right" at bounding box center [380, 88] width 553 height 15
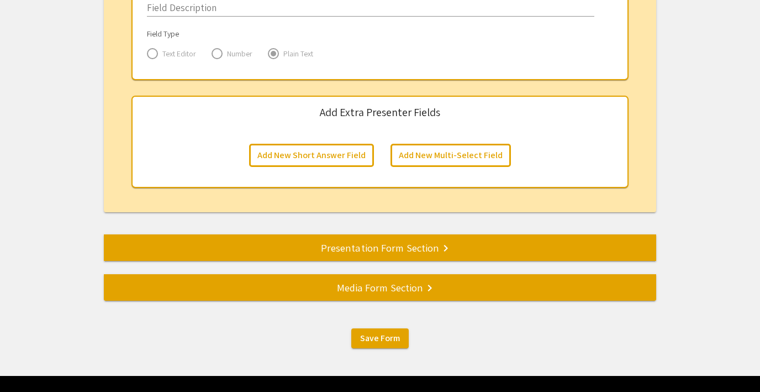
scroll to position [1923, 0]
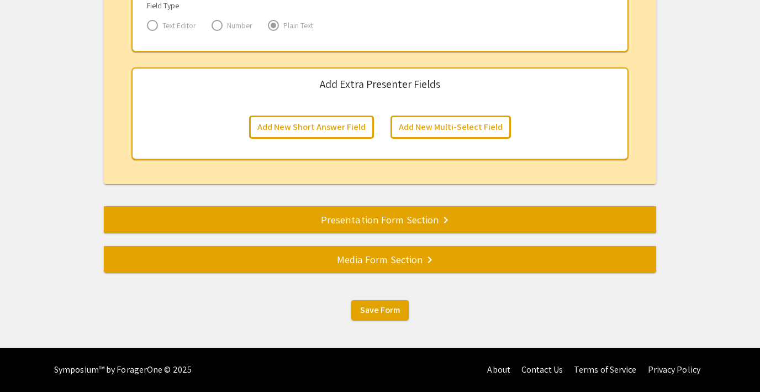
click at [334, 216] on div "Presentation Form Section keyboard_arrow_right" at bounding box center [380, 219] width 553 height 15
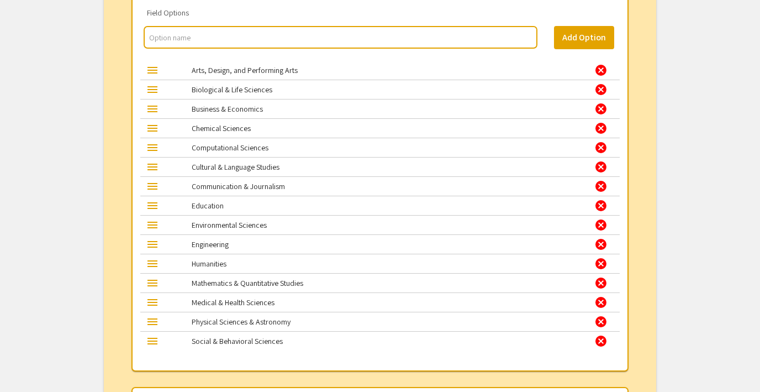
scroll to position [1740, 0]
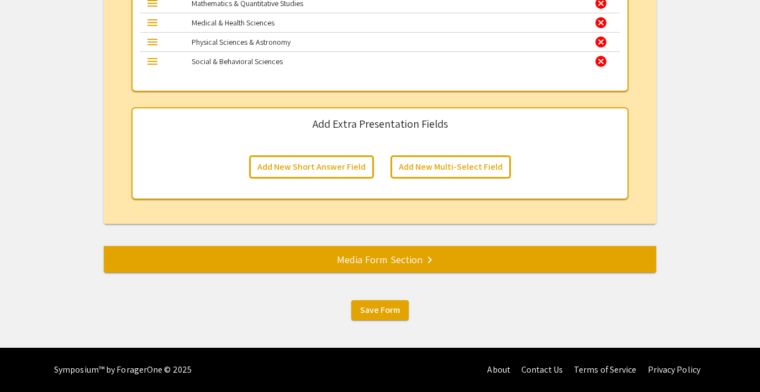
click at [370, 254] on div "Media Form Section keyboard_arrow_right" at bounding box center [380, 258] width 553 height 15
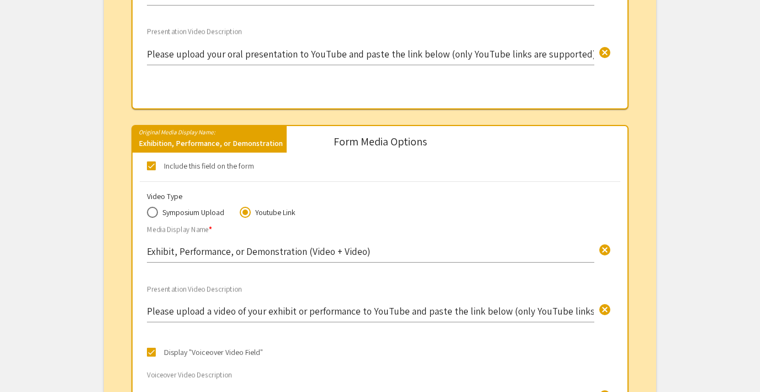
scroll to position [822, 0]
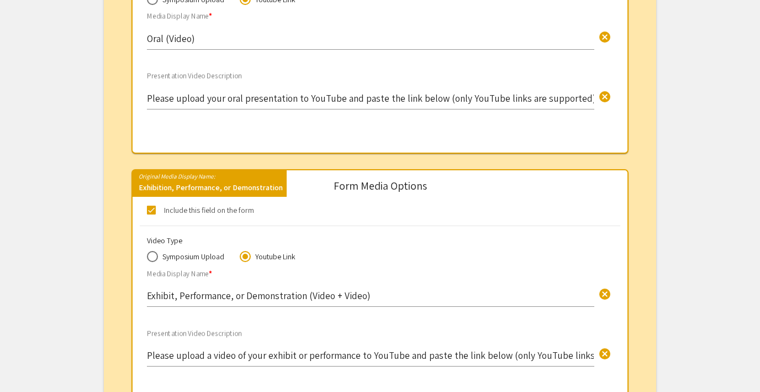
click at [156, 209] on label "Include this field on the form" at bounding box center [202, 209] width 111 height 13
click at [151, 214] on input "Include this field on the form" at bounding box center [151, 214] width 1 height 1
checkbox input "false"
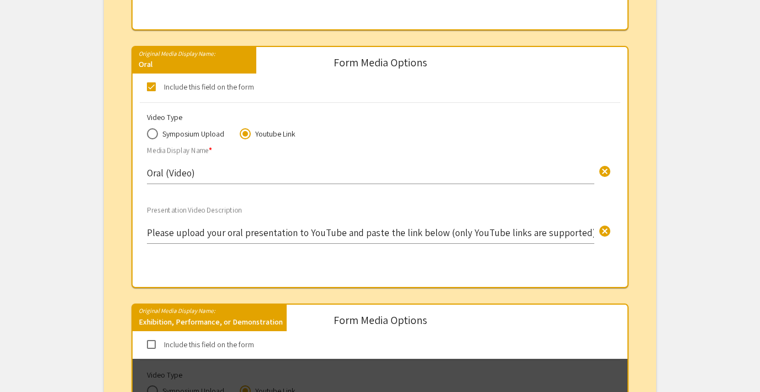
scroll to position [498, 0]
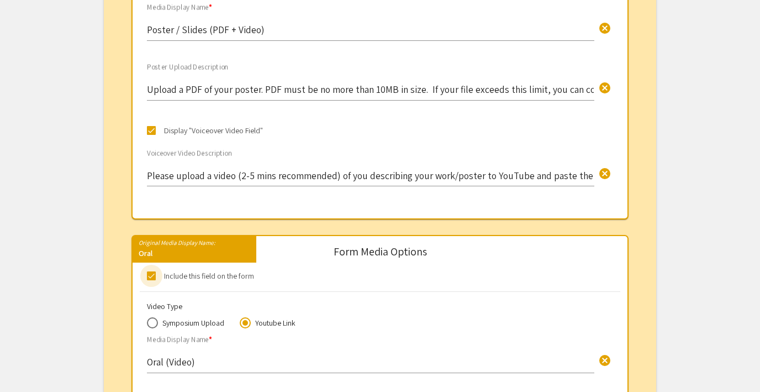
click at [148, 271] on span at bounding box center [151, 275] width 9 height 9
click at [151, 280] on input "Include this field on the form" at bounding box center [151, 280] width 1 height 1
checkbox input "false"
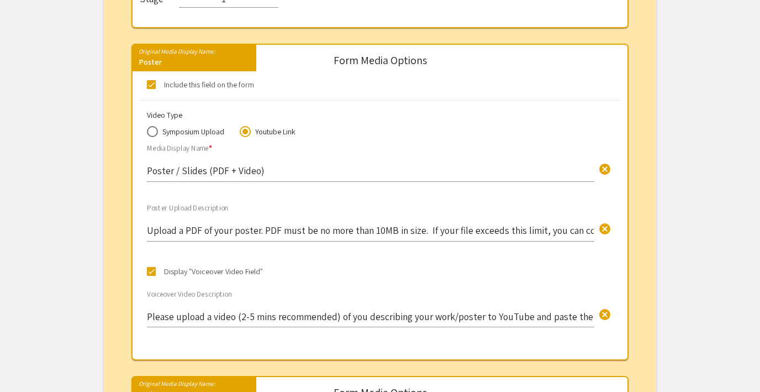
scroll to position [348, 0]
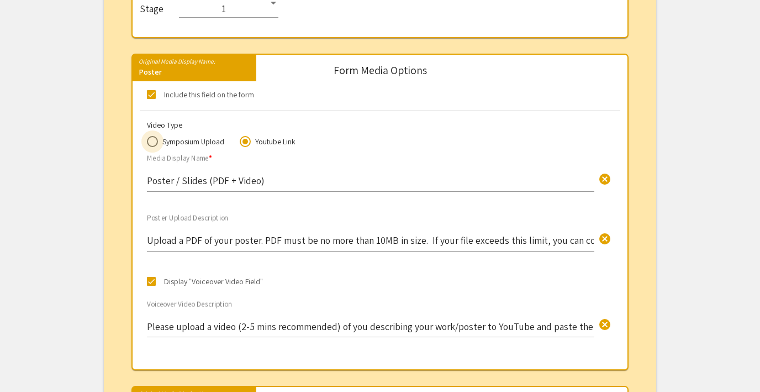
click at [169, 139] on span "Symposium Upload" at bounding box center [191, 141] width 66 height 11
click at [158, 139] on input "Symposium Upload" at bounding box center [152, 141] width 11 height 11
radio input "true"
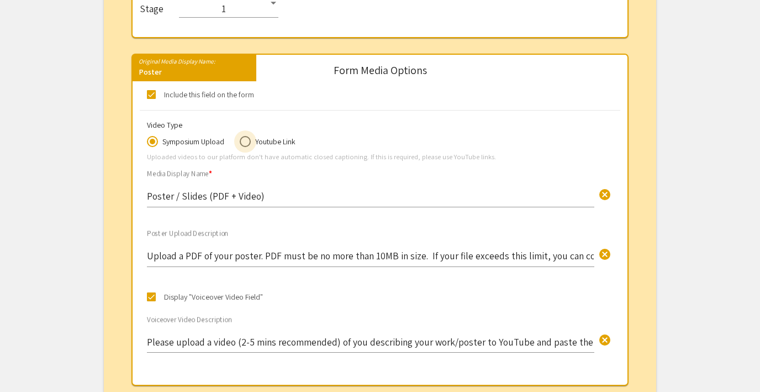
click at [259, 136] on span "Youtube Link" at bounding box center [273, 141] width 45 height 11
click at [251, 136] on input "Youtube Link" at bounding box center [245, 141] width 11 height 11
radio input "true"
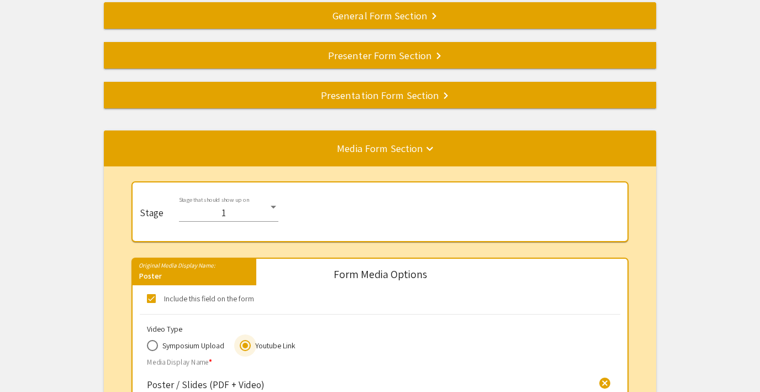
scroll to position [0, 0]
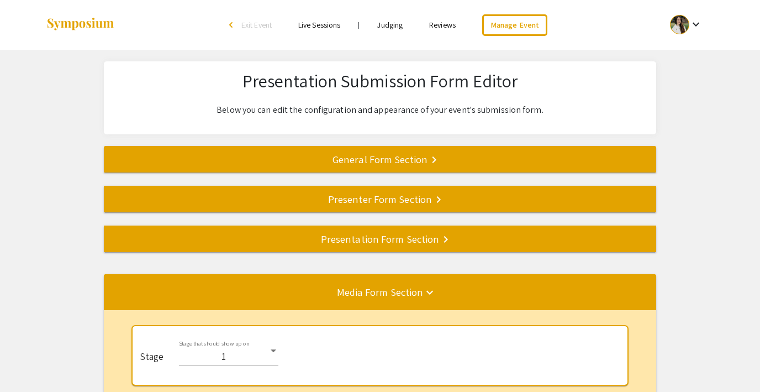
click at [367, 245] on div "Presentation Form Section keyboard_arrow_right" at bounding box center [380, 238] width 553 height 15
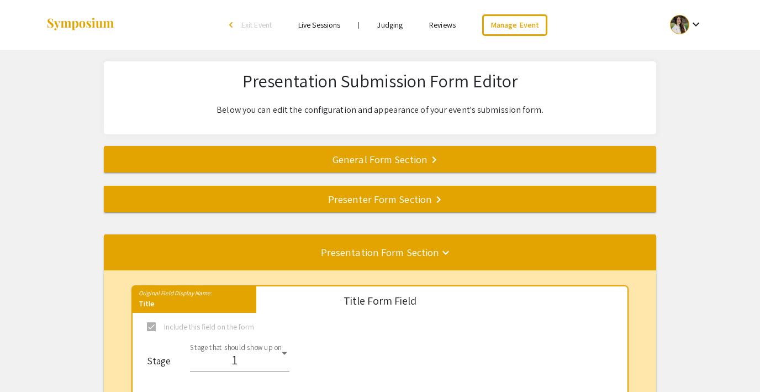
click at [359, 156] on div "General Form Section keyboard_arrow_right" at bounding box center [380, 158] width 553 height 15
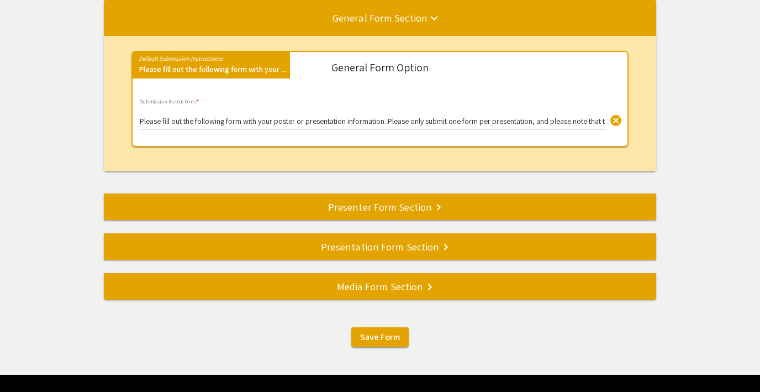
scroll to position [173, 0]
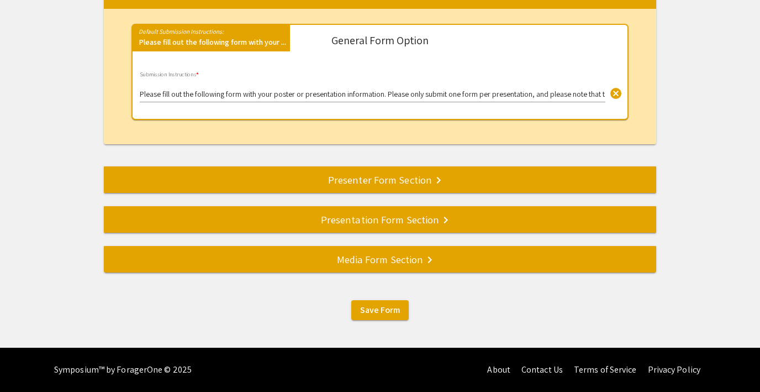
click at [347, 171] on mat-divider at bounding box center [484, 179] width 760 height 36
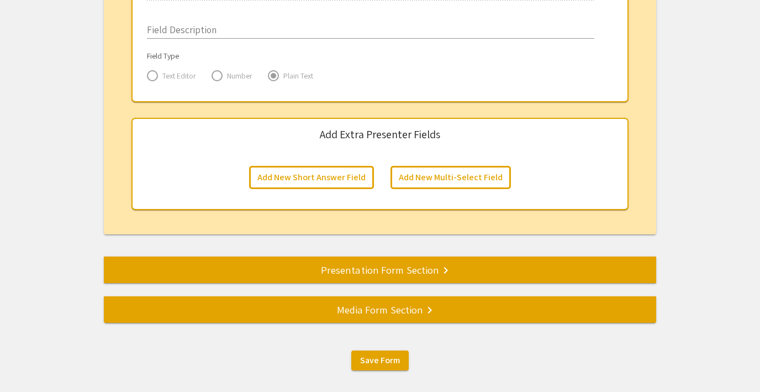
scroll to position [1874, 0]
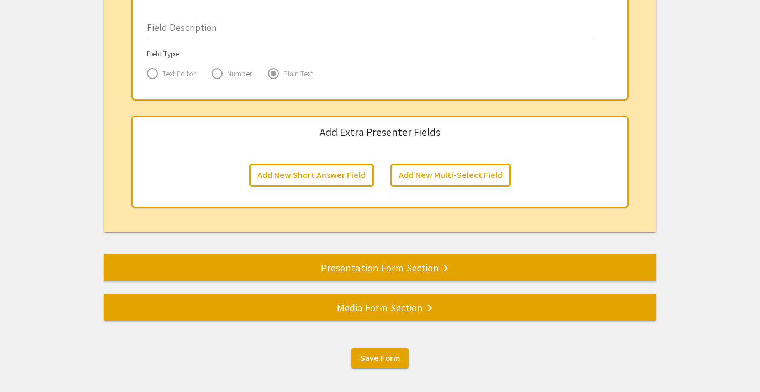
click at [342, 261] on div "Presentation Form Section keyboard_arrow_right" at bounding box center [380, 267] width 553 height 15
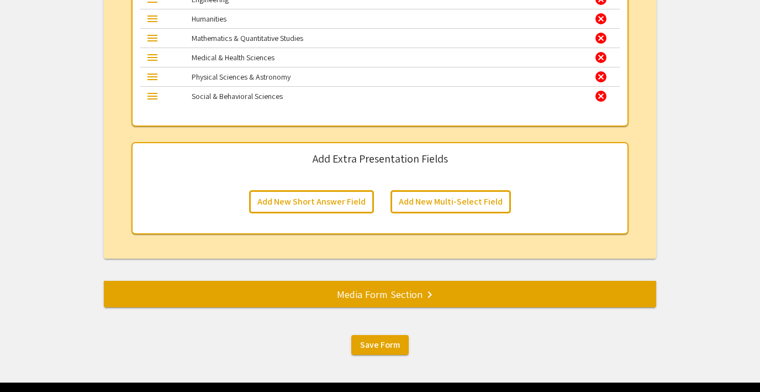
scroll to position [1740, 0]
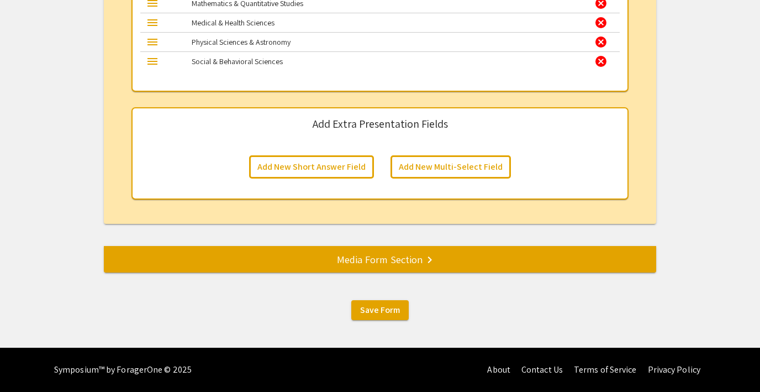
click at [374, 251] on div "Media Form Section keyboard_arrow_right" at bounding box center [380, 258] width 553 height 15
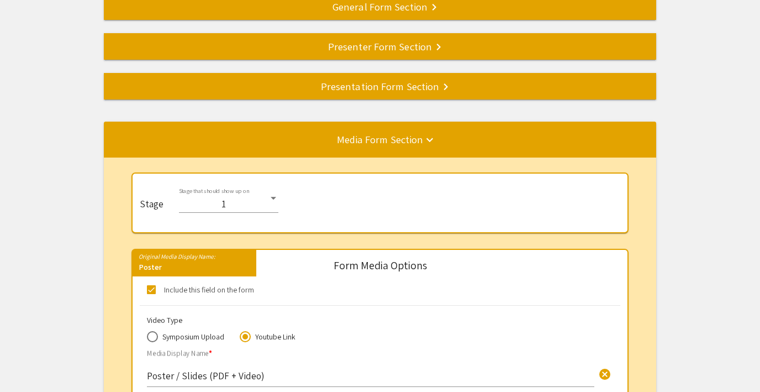
scroll to position [137, 0]
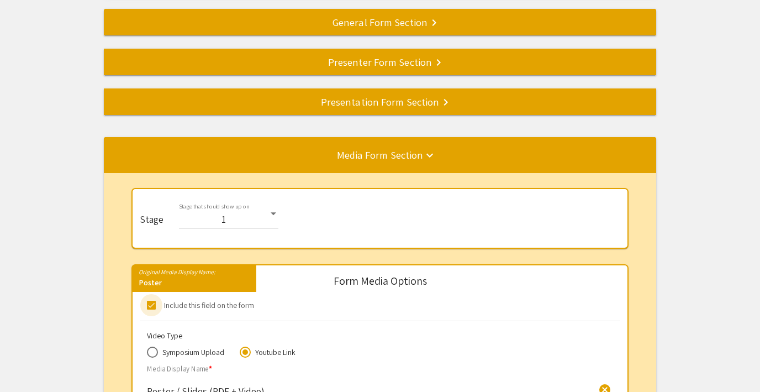
click at [149, 308] on span at bounding box center [151, 305] width 9 height 9
click at [151, 309] on input "Include this field on the form" at bounding box center [151, 309] width 1 height 1
checkbox input "false"
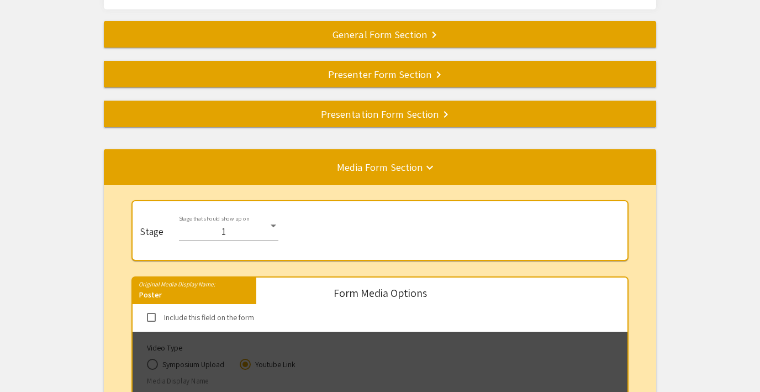
scroll to position [106, 0]
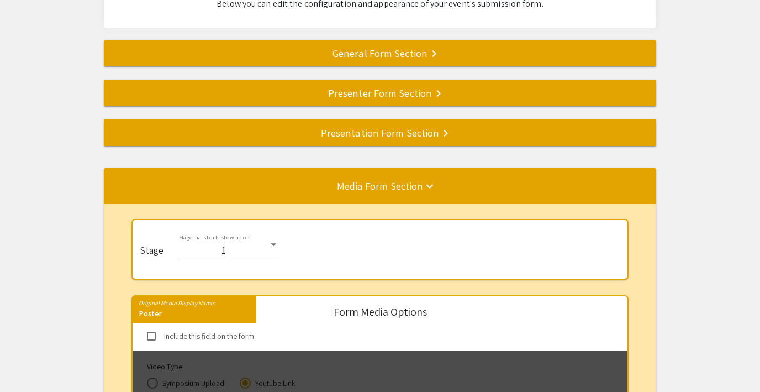
click at [344, 139] on div "Presentation Form Section keyboard_arrow_right" at bounding box center [380, 132] width 553 height 15
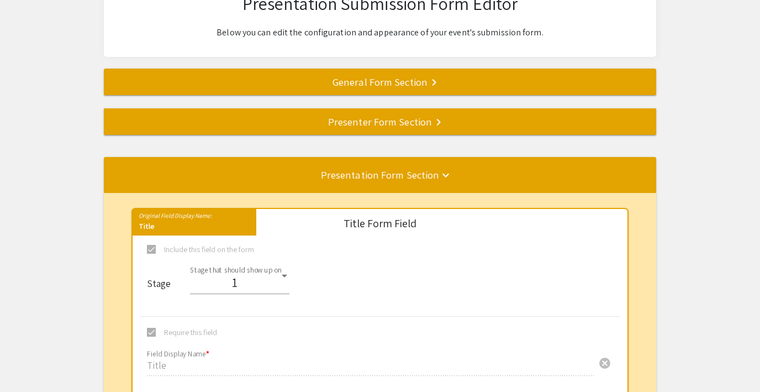
scroll to position [71, 0]
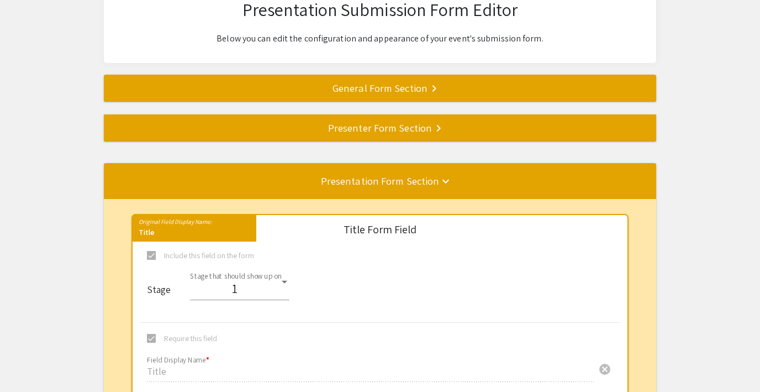
click at [355, 128] on div "Presenter Form Section keyboard_arrow_right" at bounding box center [380, 127] width 553 height 15
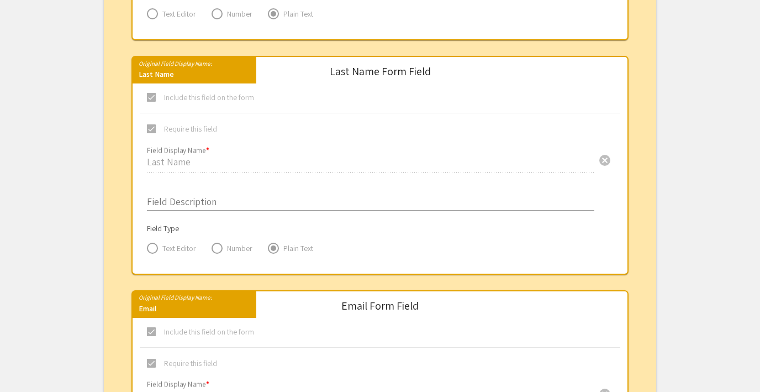
scroll to position [0, 0]
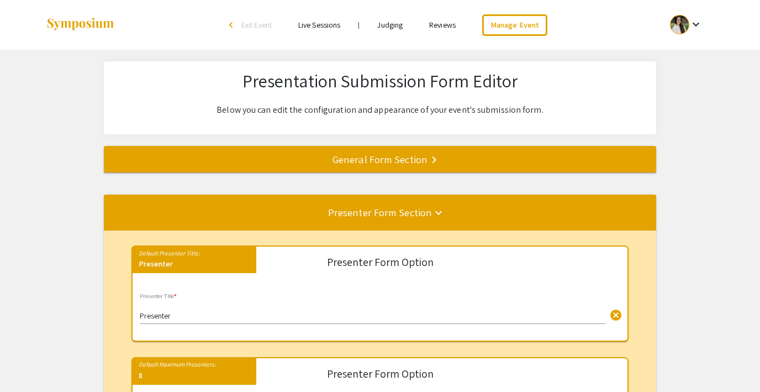
click at [372, 160] on div "General Form Section keyboard_arrow_right" at bounding box center [380, 158] width 553 height 15
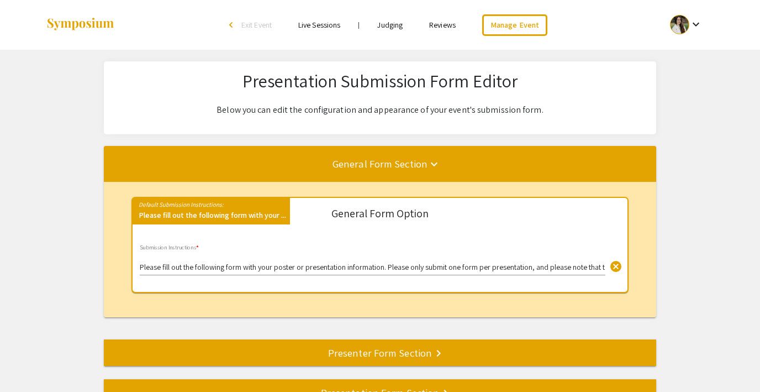
scroll to position [173, 0]
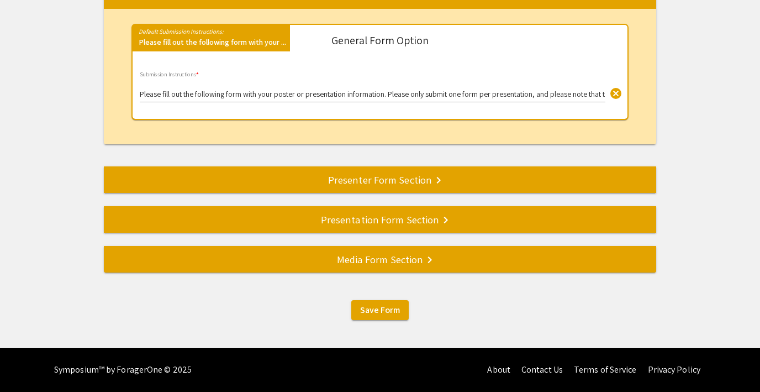
click at [398, 218] on div "Presentation Form Section keyboard_arrow_right" at bounding box center [380, 219] width 553 height 15
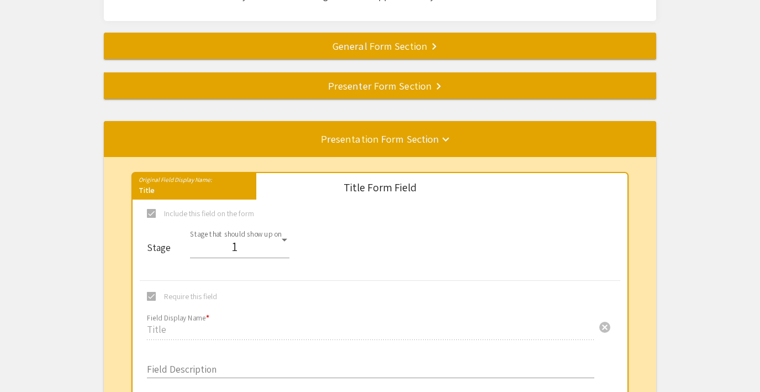
scroll to position [92, 0]
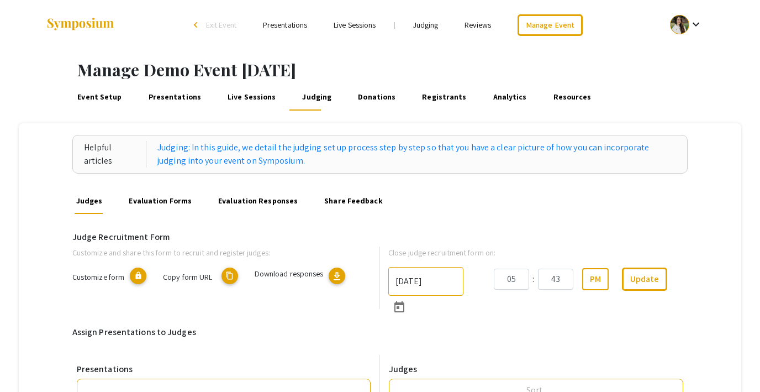
click at [172, 92] on link "Presentations" at bounding box center [174, 97] width 56 height 27
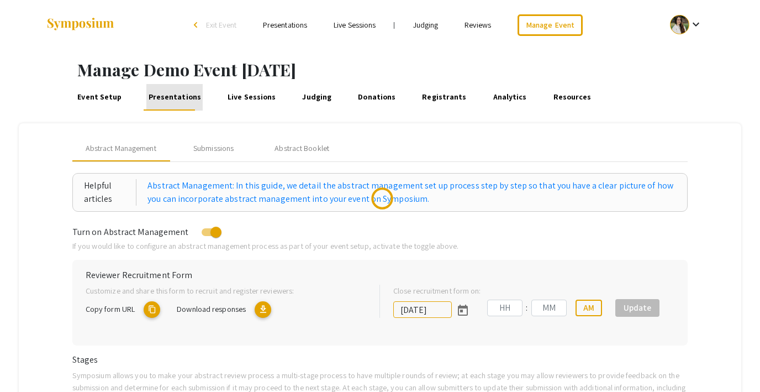
type input "10/18/2025"
type input "05"
type input "43"
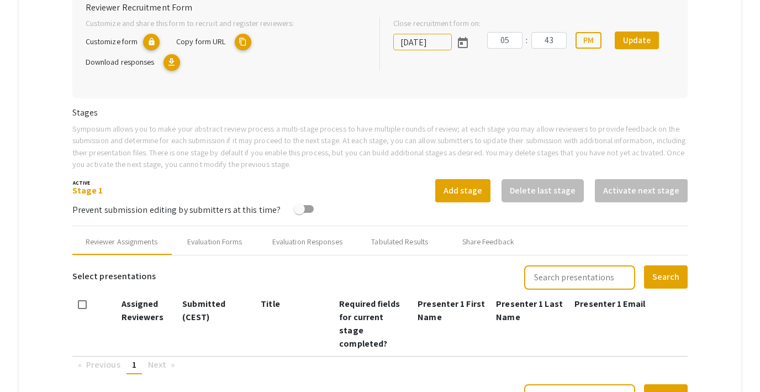
scroll to position [269, 0]
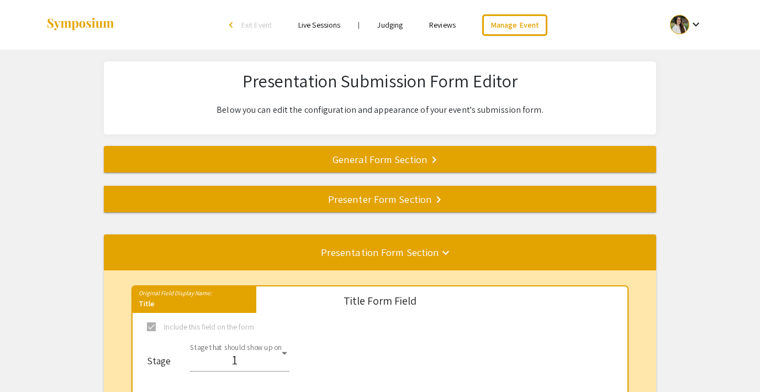
select select "8"
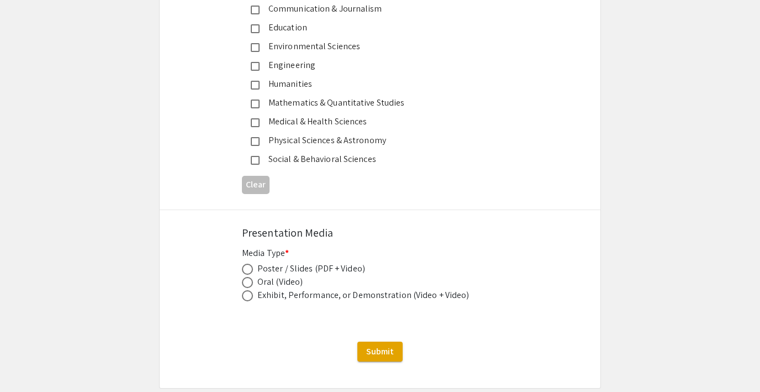
scroll to position [1494, 0]
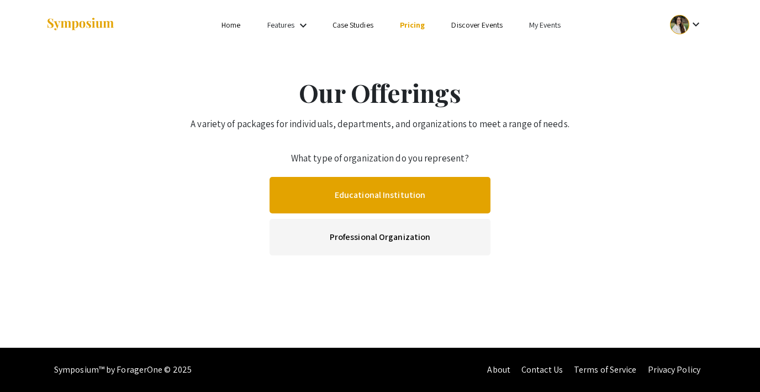
click at [365, 191] on link "Educational Institution" at bounding box center [380, 195] width 221 height 36
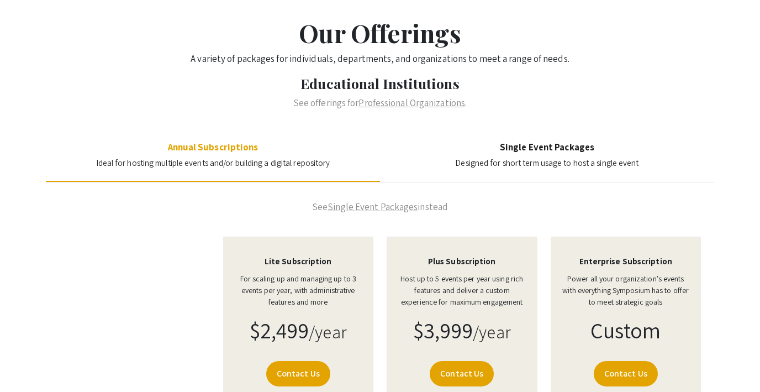
scroll to position [38, 0]
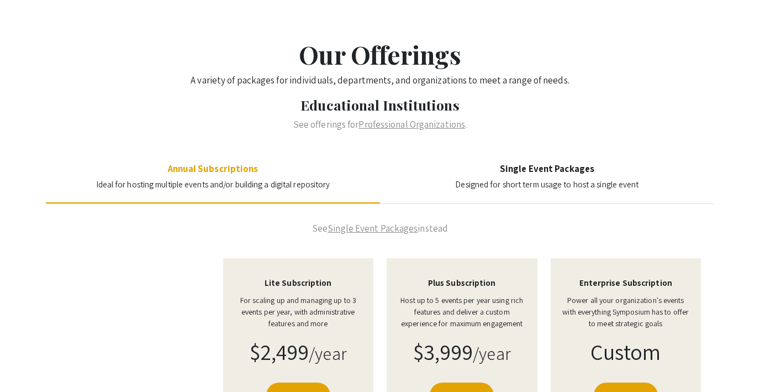
click at [536, 156] on div "Single Event Packages Designed for short term usage to host a single event" at bounding box center [547, 176] width 334 height 53
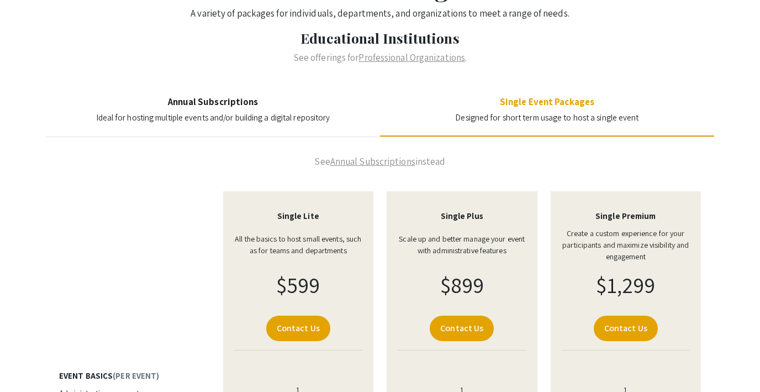
scroll to position [0, 0]
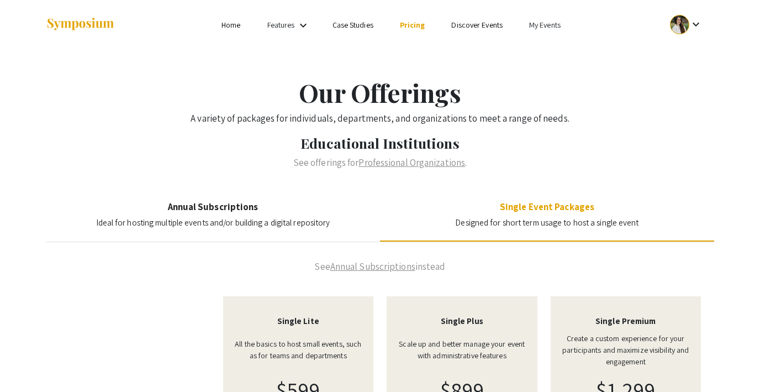
click at [408, 26] on link "Pricing" at bounding box center [412, 25] width 25 height 10
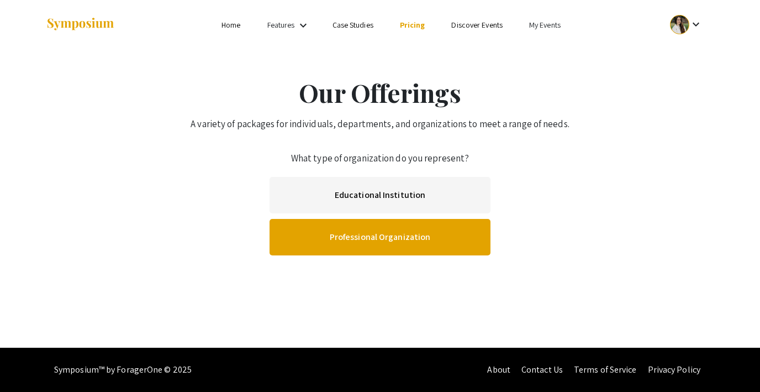
click at [361, 246] on link "Professional Organization" at bounding box center [380, 237] width 221 height 36
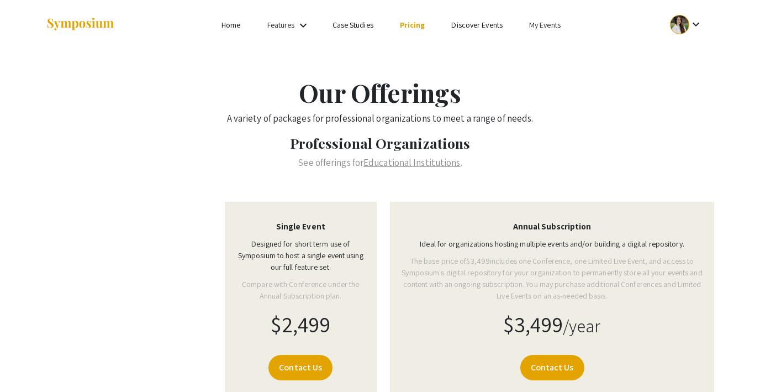
click at [407, 22] on link "Pricing" at bounding box center [412, 25] width 25 height 10
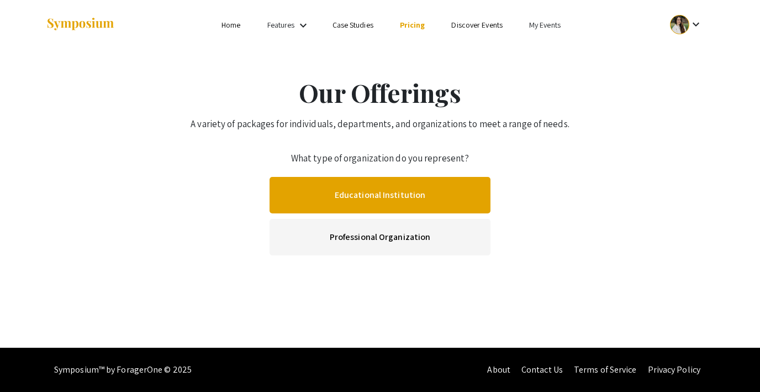
click at [428, 200] on link "Educational Institution" at bounding box center [380, 195] width 221 height 36
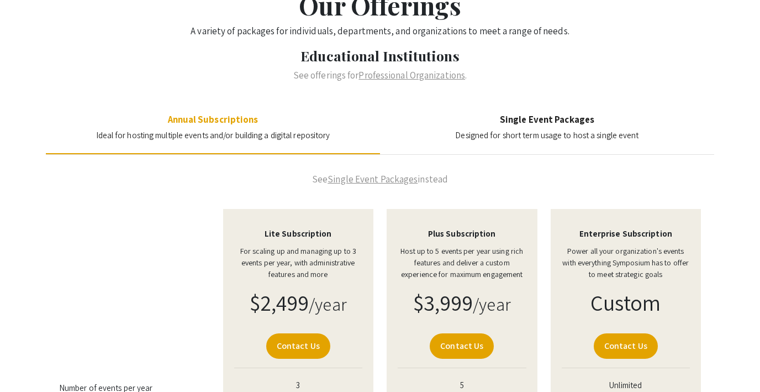
scroll to position [109, 0]
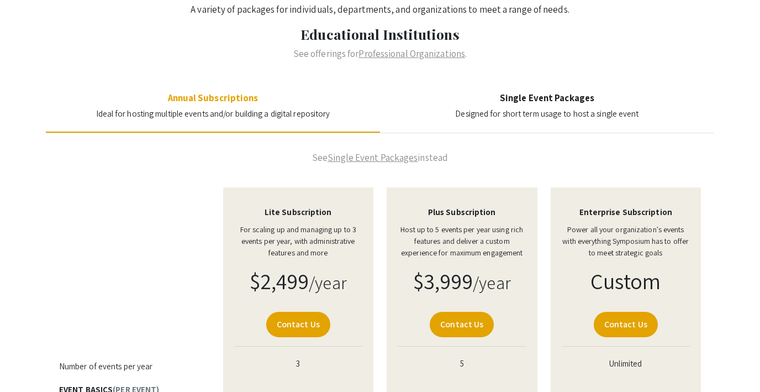
click at [549, 95] on h4 "Single Event Packages" at bounding box center [546, 97] width 183 height 11
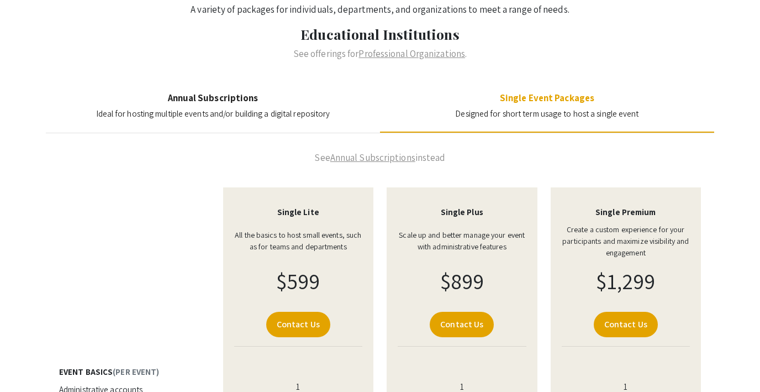
scroll to position [166, 0]
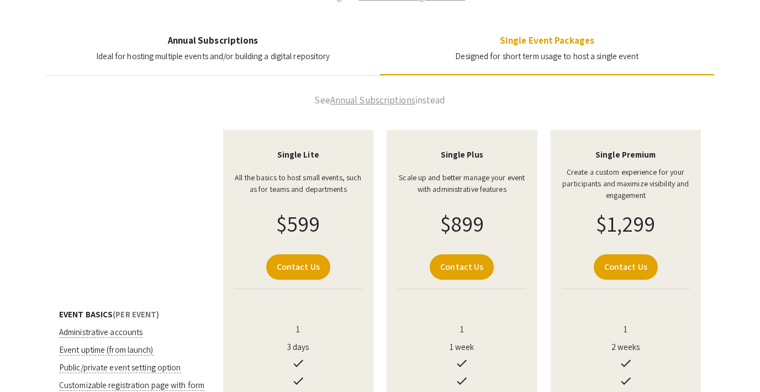
click at [257, 44] on h4 "Annual Subscriptions" at bounding box center [213, 40] width 234 height 11
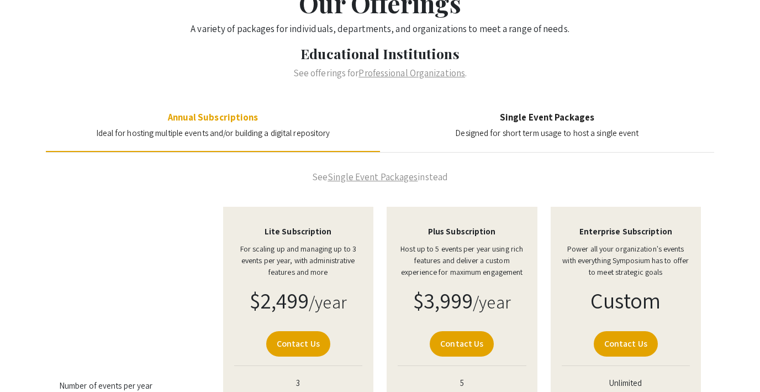
scroll to position [0, 0]
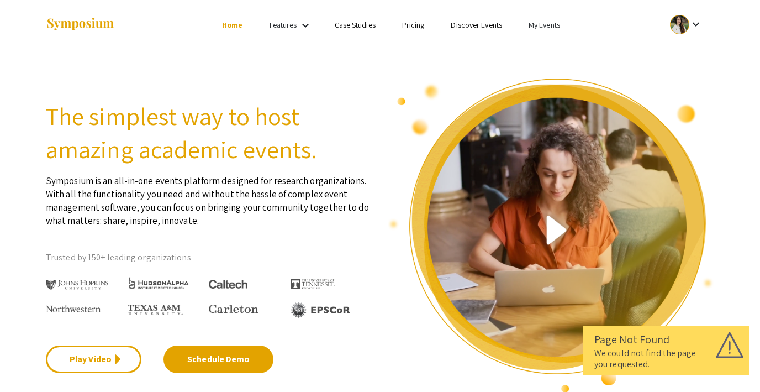
click at [546, 23] on link "My Events" at bounding box center [545, 25] width 32 height 10
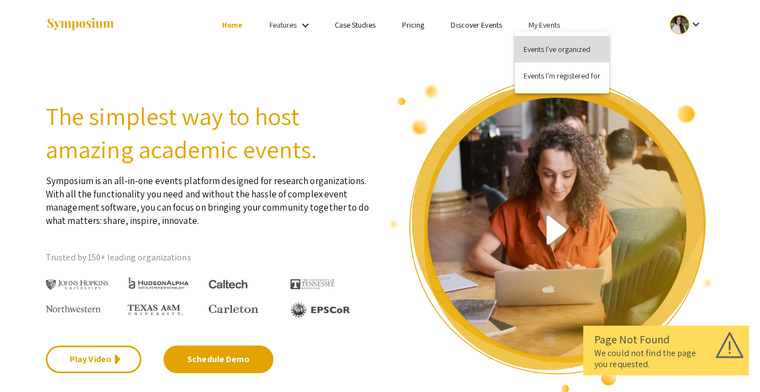
click at [545, 48] on button "Events I've organized" at bounding box center [562, 49] width 95 height 27
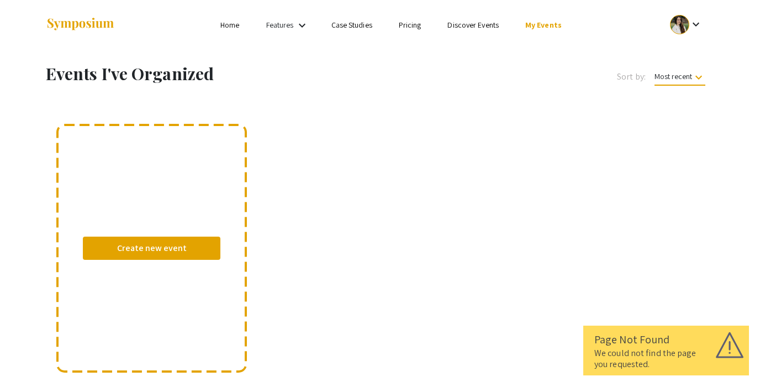
click at [475, 21] on link "Discover Events" at bounding box center [473, 25] width 51 height 10
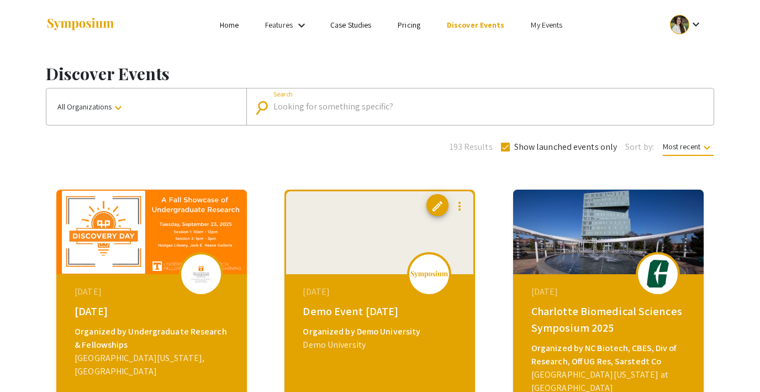
click at [308, 106] on input "Search" at bounding box center [487, 107] width 426 height 10
type input "9th annual"
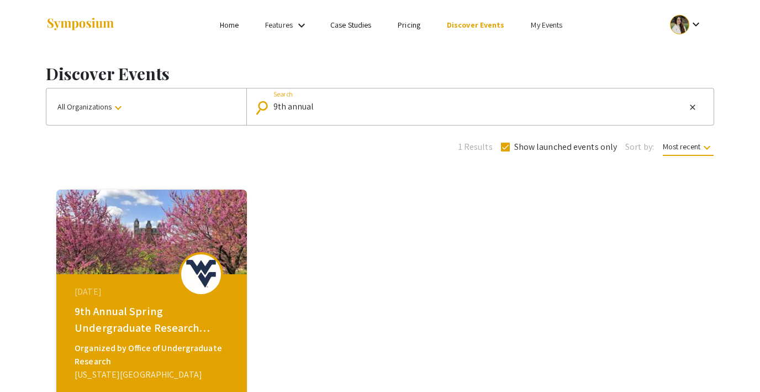
scroll to position [24, 0]
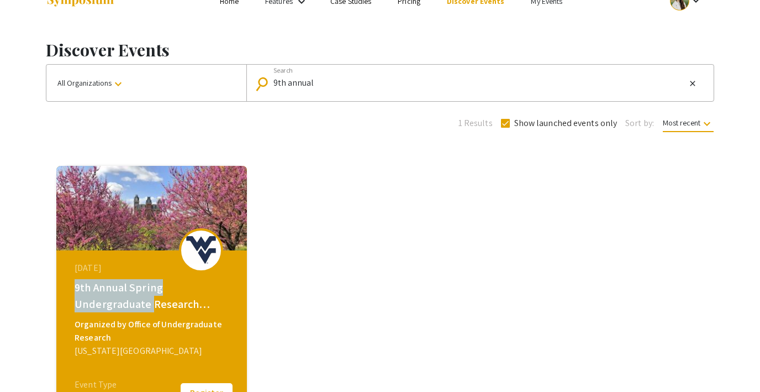
drag, startPoint x: 72, startPoint y: 282, endPoint x: 149, endPoint y: 311, distance: 82.2
click at [149, 311] on div "February 28, 2025 9th Annual Spring Undergraduate Research Symposium Organized …" at bounding box center [153, 319] width 190 height 138
copy div "9th Annual Spring Undergraduate"
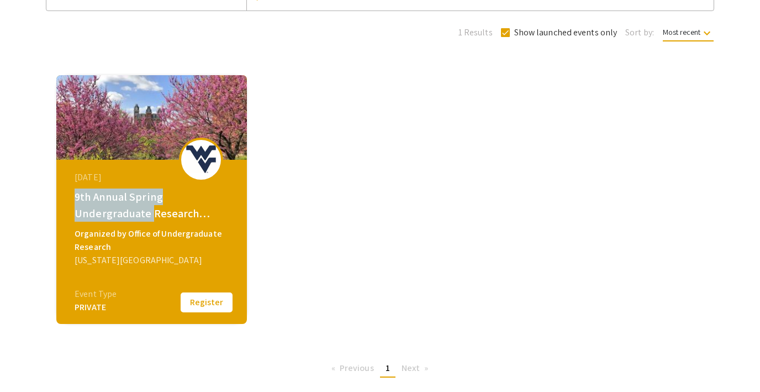
scroll to position [0, 0]
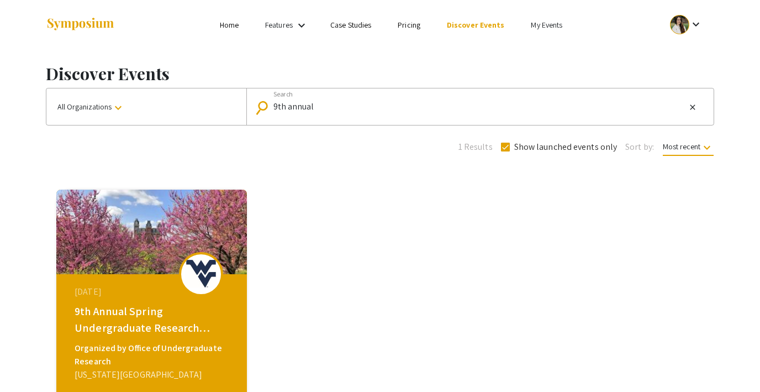
click at [552, 26] on link "My Events" at bounding box center [547, 25] width 32 height 10
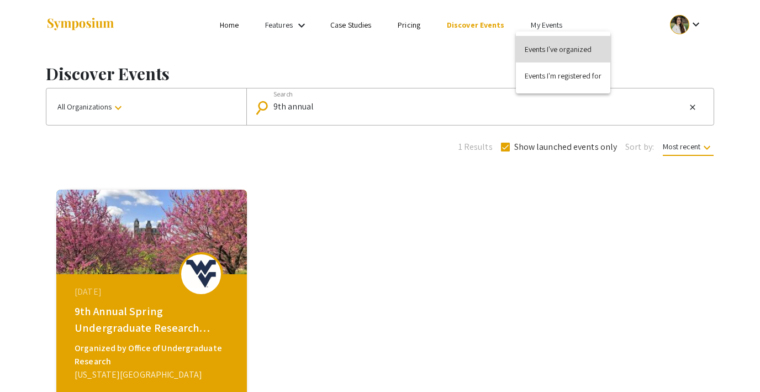
click at [552, 38] on button "Events I've organized" at bounding box center [563, 49] width 95 height 27
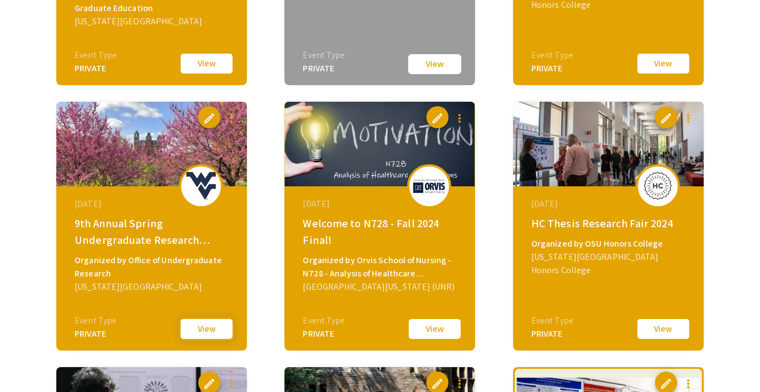
scroll to position [1645, 0]
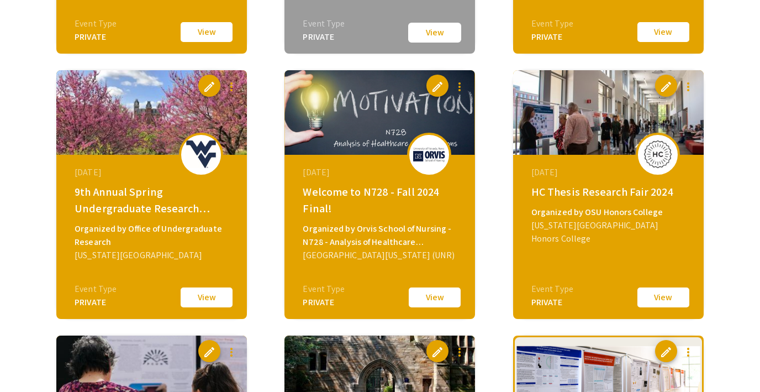
click at [209, 298] on button "View" at bounding box center [206, 297] width 55 height 23
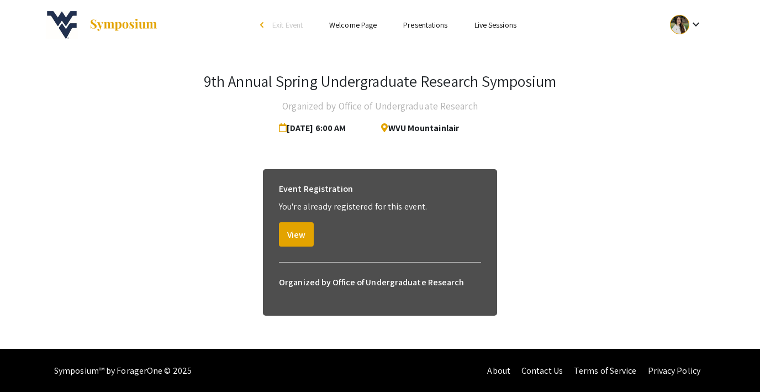
click at [487, 24] on link "Live Sessions" at bounding box center [496, 25] width 42 height 10
click at [299, 244] on button "View" at bounding box center [296, 234] width 35 height 24
click at [297, 234] on button "View" at bounding box center [296, 234] width 35 height 24
click at [490, 23] on link "Live Sessions" at bounding box center [496, 25] width 42 height 10
click at [412, 21] on link "Presentations" at bounding box center [425, 25] width 44 height 10
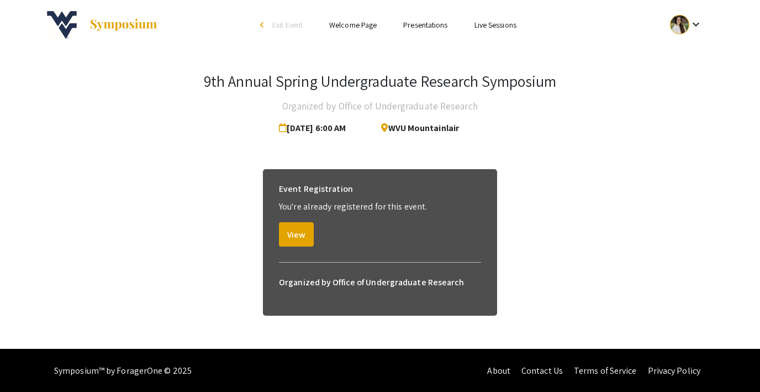
click at [347, 22] on link "Welcome Page" at bounding box center [353, 25] width 48 height 10
click at [272, 20] on span "Exit Event" at bounding box center [287, 25] width 30 height 10
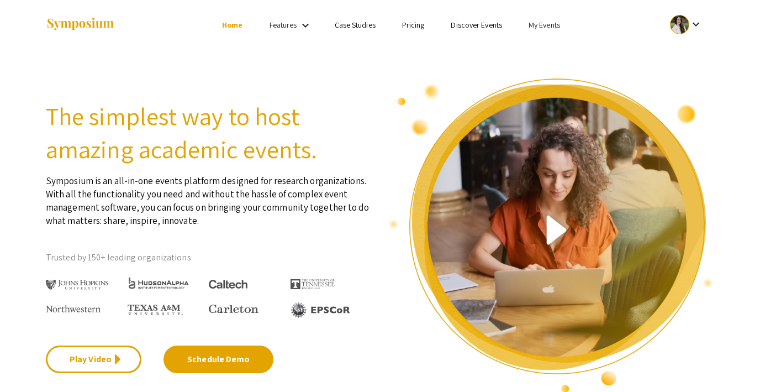
click at [548, 24] on link "My Events" at bounding box center [545, 25] width 32 height 10
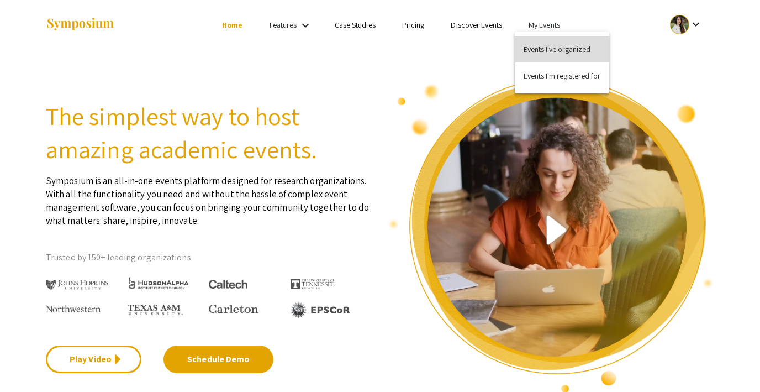
click at [554, 47] on button "Events I've organized" at bounding box center [562, 49] width 95 height 27
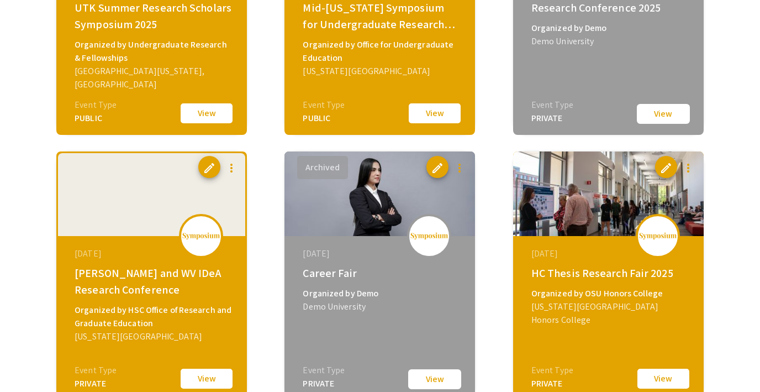
scroll to position [1110, 0]
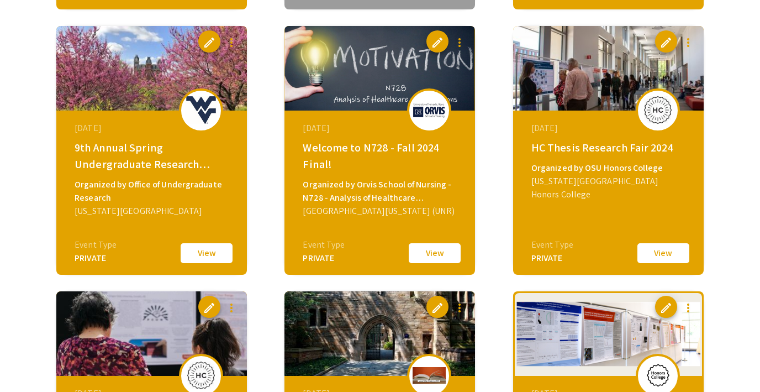
scroll to position [1688, 0]
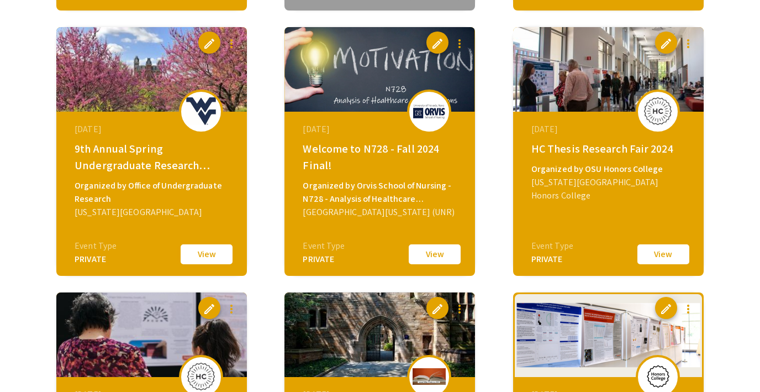
click at [215, 257] on button "View" at bounding box center [206, 254] width 55 height 23
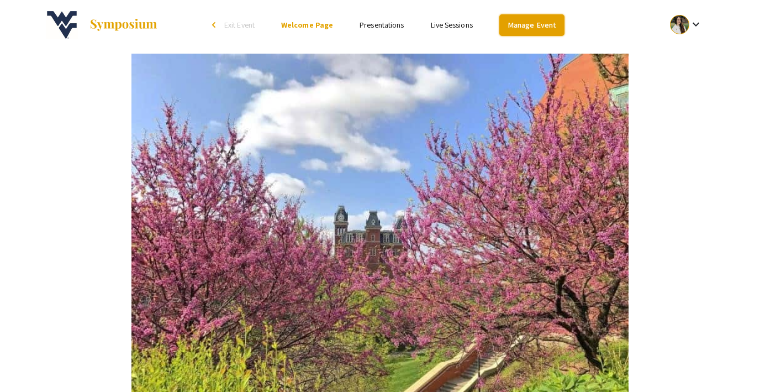
click at [518, 21] on link "Manage Event" at bounding box center [532, 25] width 65 height 22
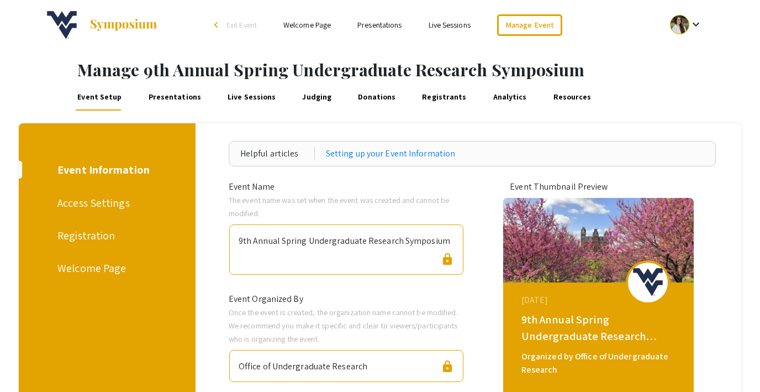
click at [171, 101] on link "Presentations" at bounding box center [174, 97] width 56 height 27
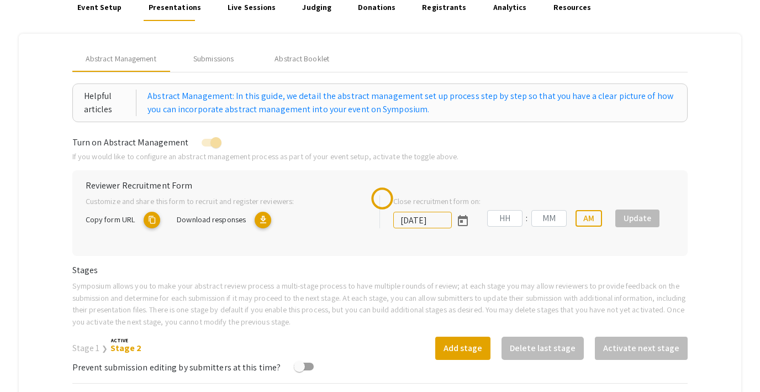
scroll to position [109, 0]
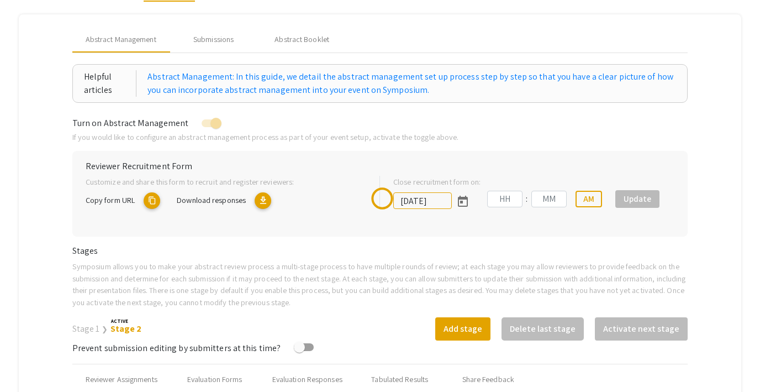
type input "3/25/2025"
type input "03"
type input "12"
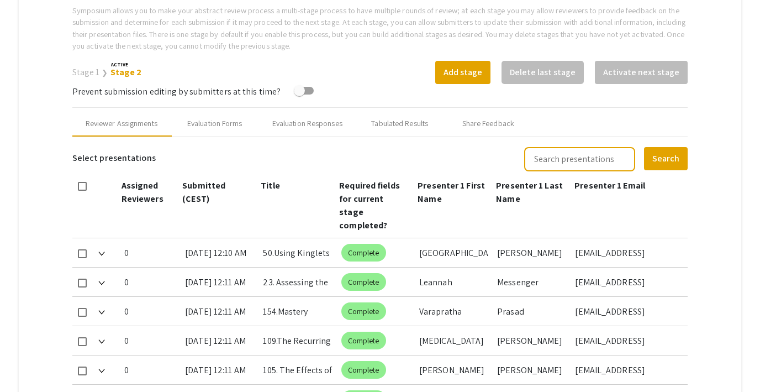
scroll to position [403, 0]
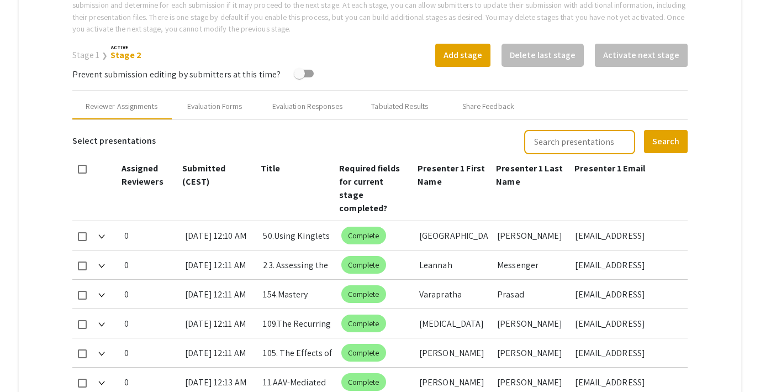
click at [85, 55] on link "Stage 1" at bounding box center [86, 55] width 28 height 12
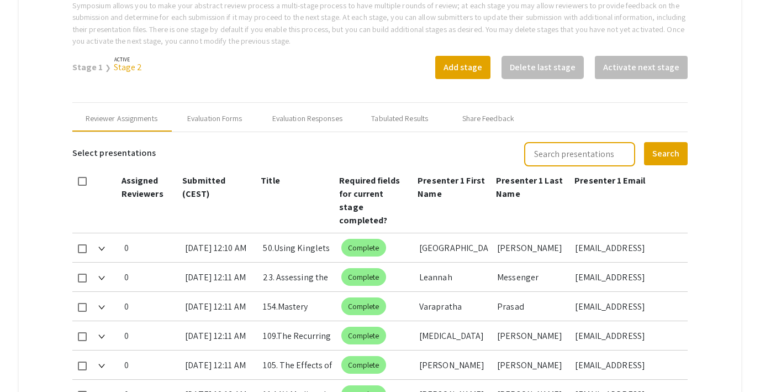
scroll to position [381, 0]
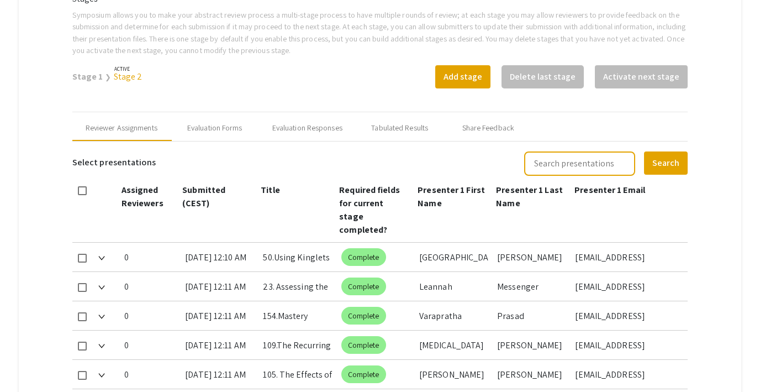
click at [118, 78] on link "Stage 2" at bounding box center [128, 77] width 29 height 12
click at [82, 76] on link "Stage 1" at bounding box center [86, 77] width 28 height 12
click at [127, 74] on link "Stage 2" at bounding box center [128, 77] width 29 height 12
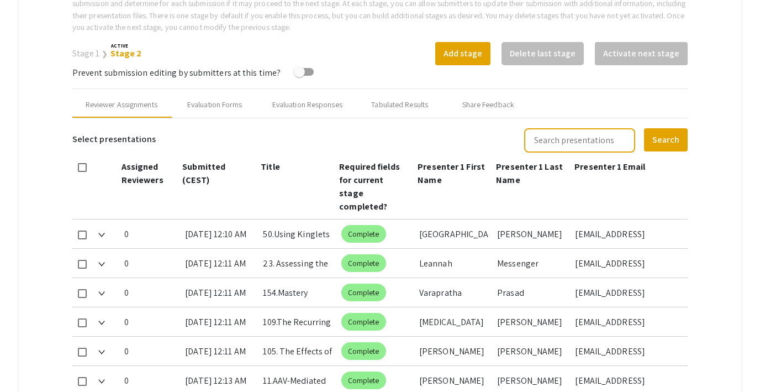
scroll to position [401, 0]
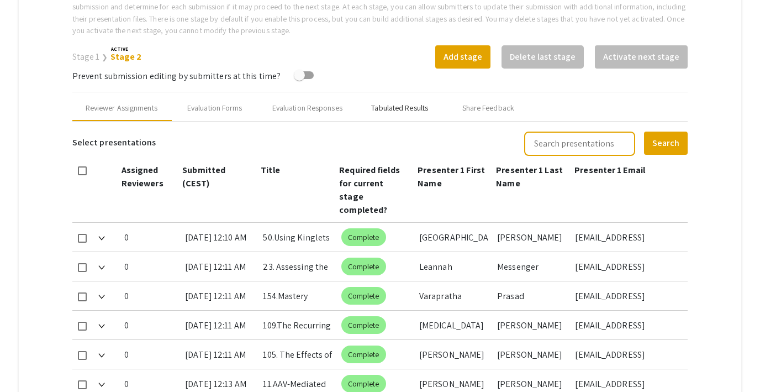
click at [377, 102] on div "Tabulated Results" at bounding box center [399, 108] width 57 height 12
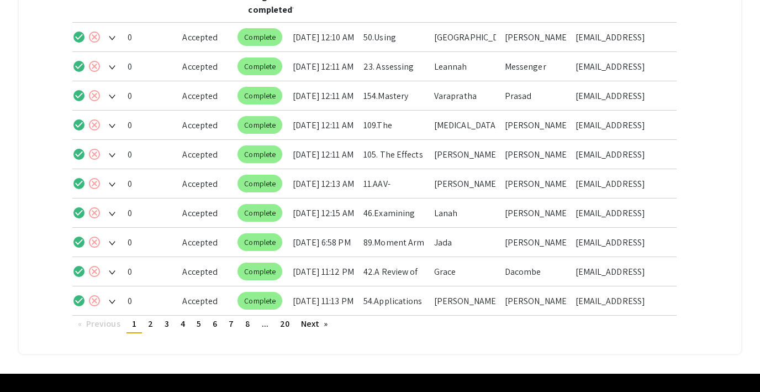
scroll to position [627, 0]
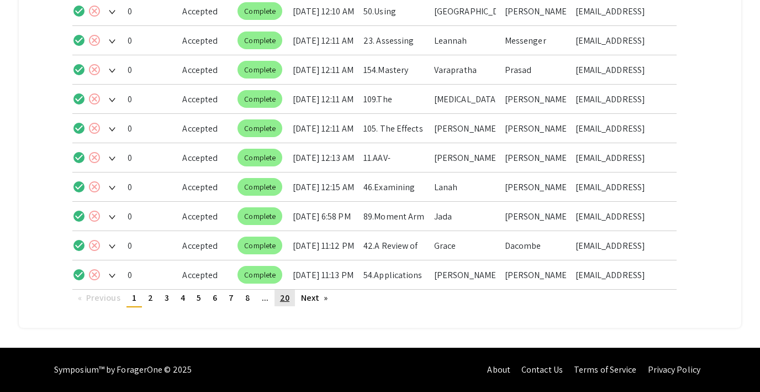
click at [285, 296] on span "20" at bounding box center [284, 298] width 9 height 12
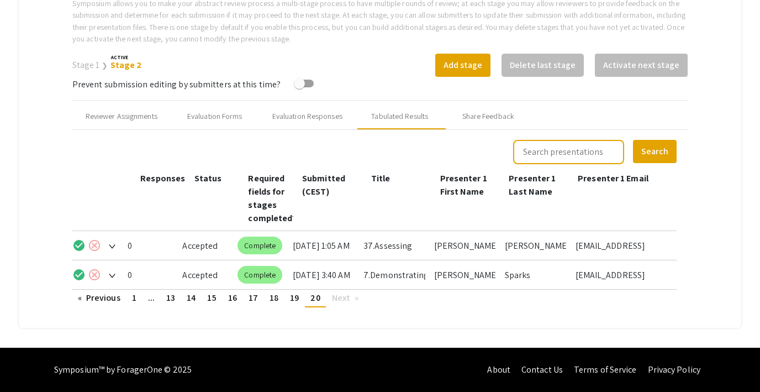
scroll to position [393, 0]
click at [487, 108] on div "Share Feedback" at bounding box center [488, 116] width 88 height 27
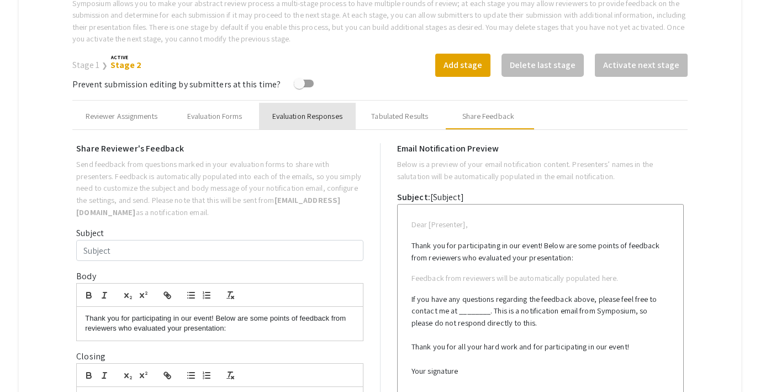
click at [301, 111] on div "Evaluation Responses" at bounding box center [307, 117] width 70 height 12
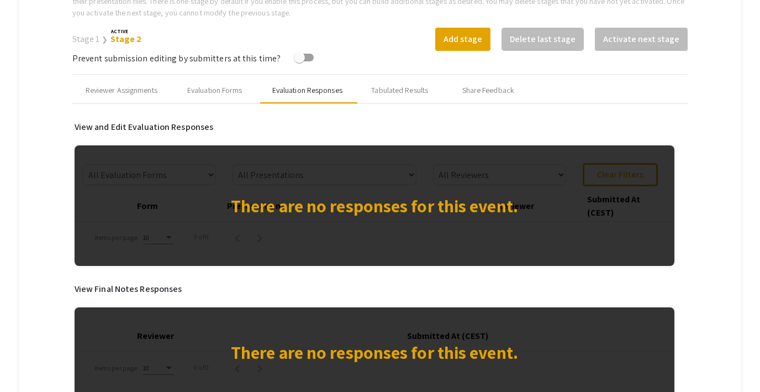
scroll to position [417, 0]
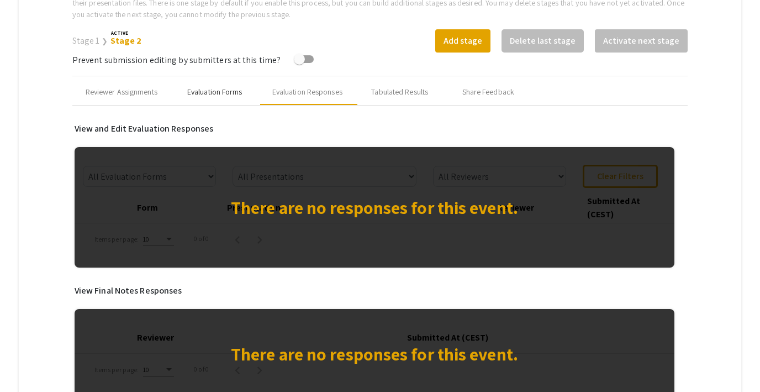
click at [216, 92] on div "Evaluation Forms" at bounding box center [214, 92] width 55 height 12
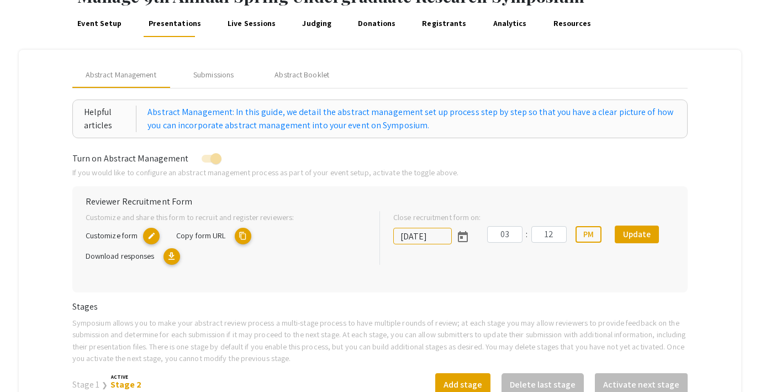
scroll to position [0, 0]
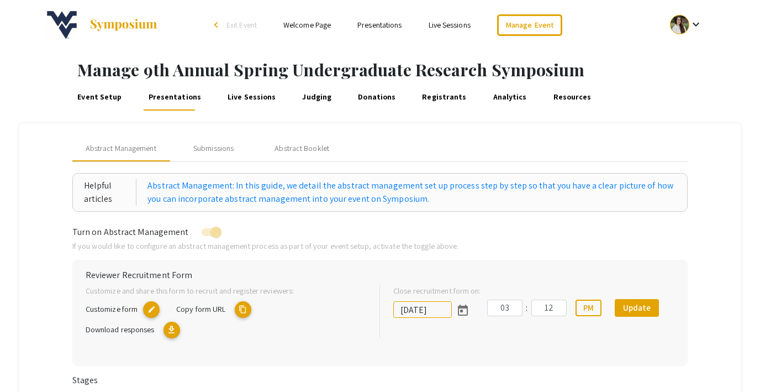
click at [444, 20] on link "Live Sessions" at bounding box center [450, 25] width 42 height 10
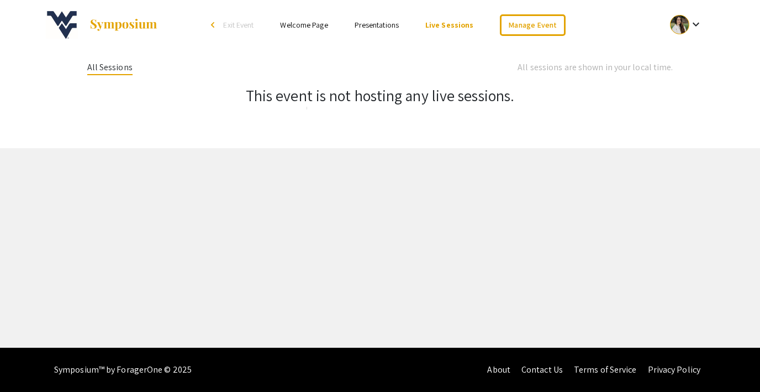
click at [365, 25] on link "Presentations" at bounding box center [377, 25] width 44 height 10
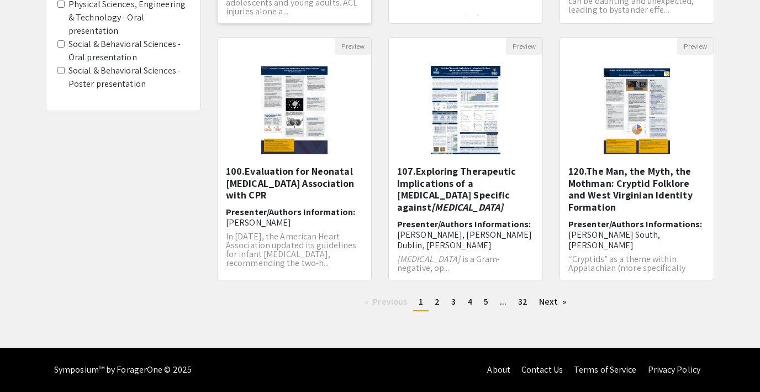
scroll to position [13, 0]
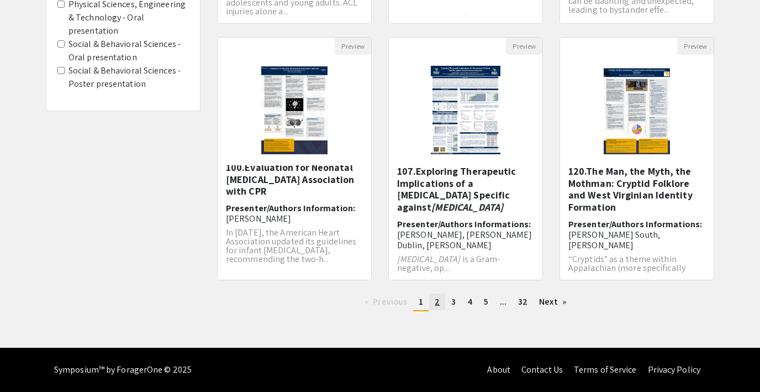
click at [432, 303] on link "page 2" at bounding box center [437, 301] width 16 height 17
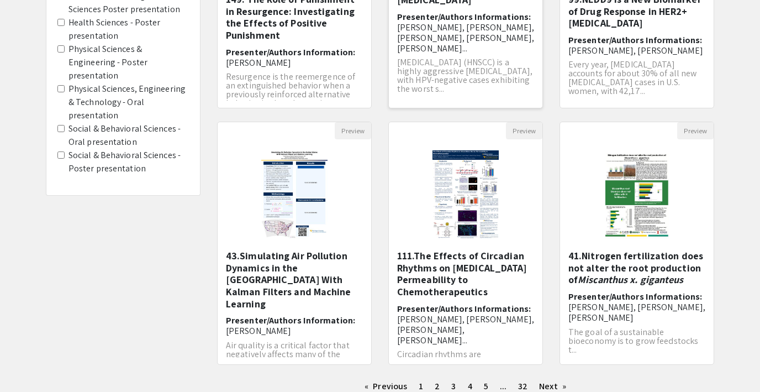
scroll to position [27, 0]
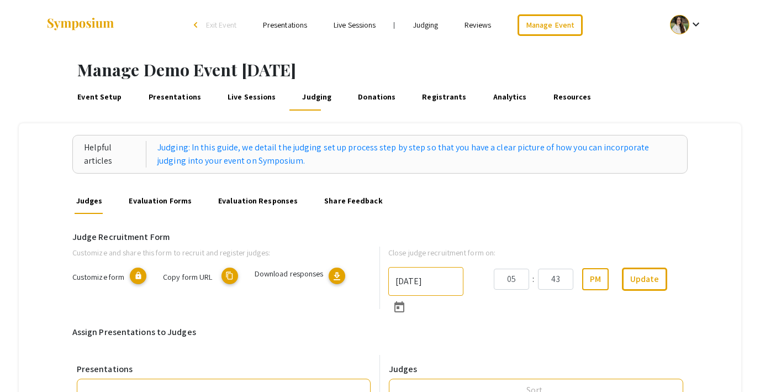
click at [103, 98] on link "Event Setup" at bounding box center [100, 97] width 48 height 27
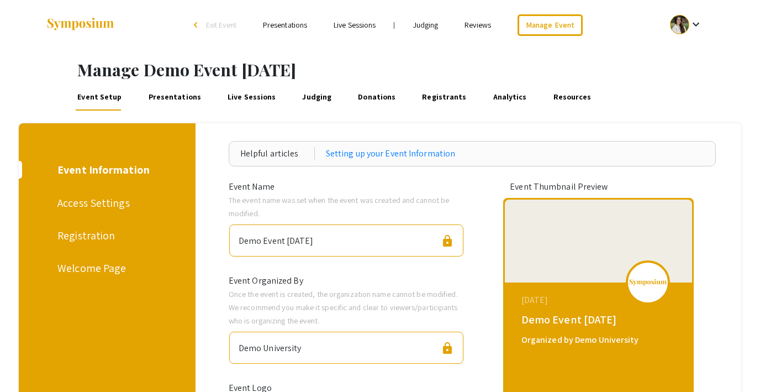
click at [88, 232] on div "Registration" at bounding box center [105, 235] width 96 height 17
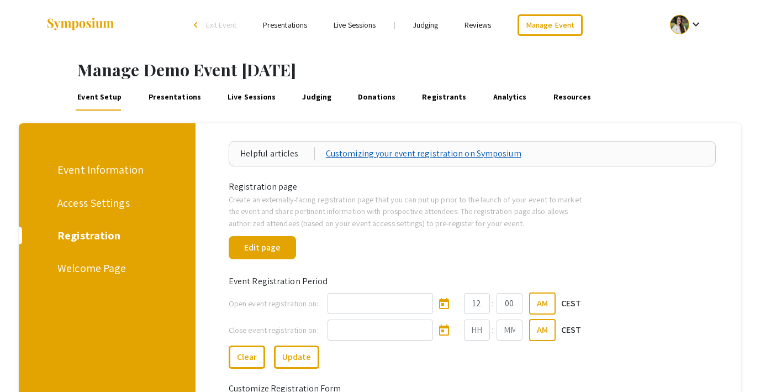
click at [339, 155] on link "Customizing your event registration on Symposium" at bounding box center [424, 153] width 196 height 13
